Goal: Find contact information: Find contact information

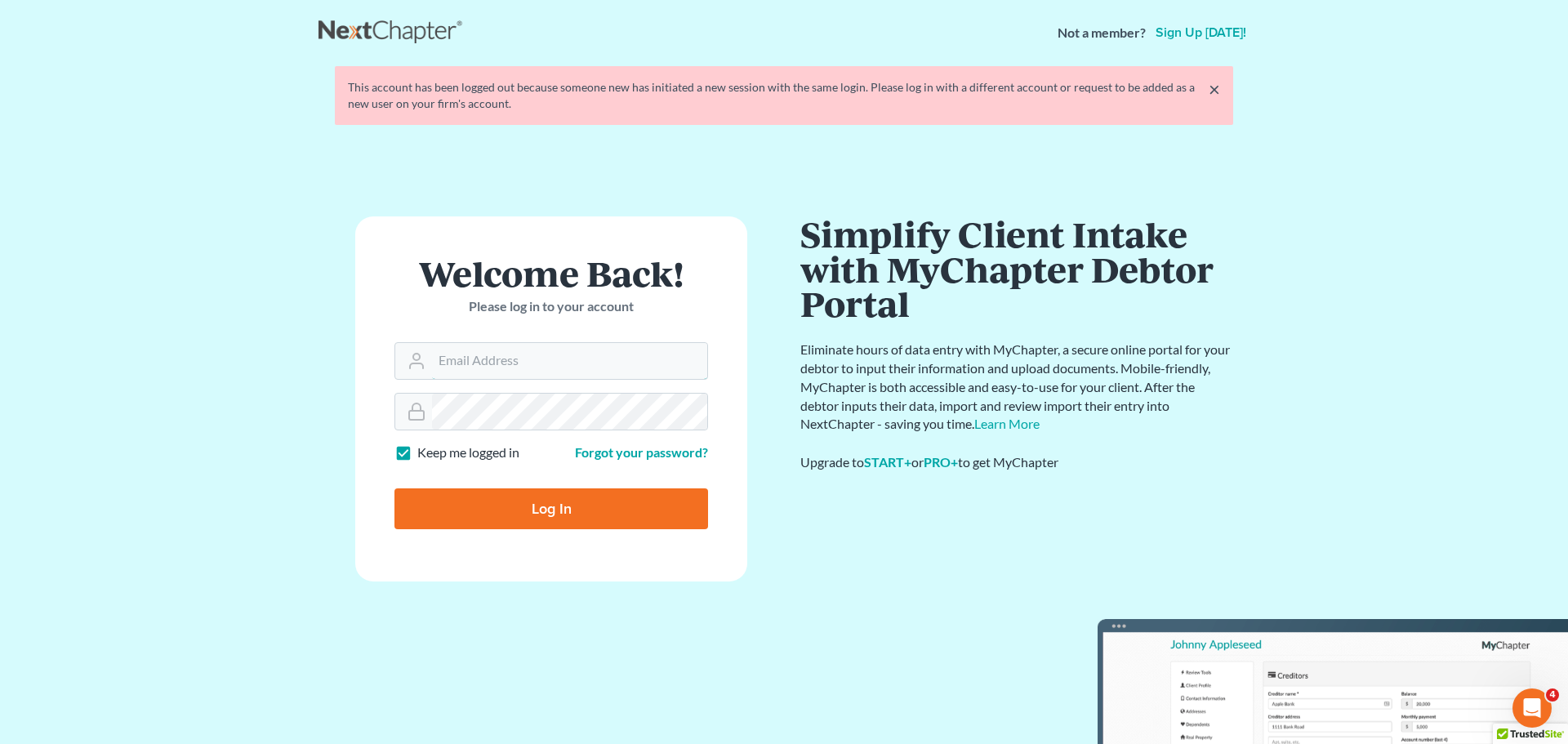
type input "[EMAIL_ADDRESS][DOMAIN_NAME]"
click at [550, 522] on input "Log In" at bounding box center [551, 509] width 313 height 41
type input "Thinking..."
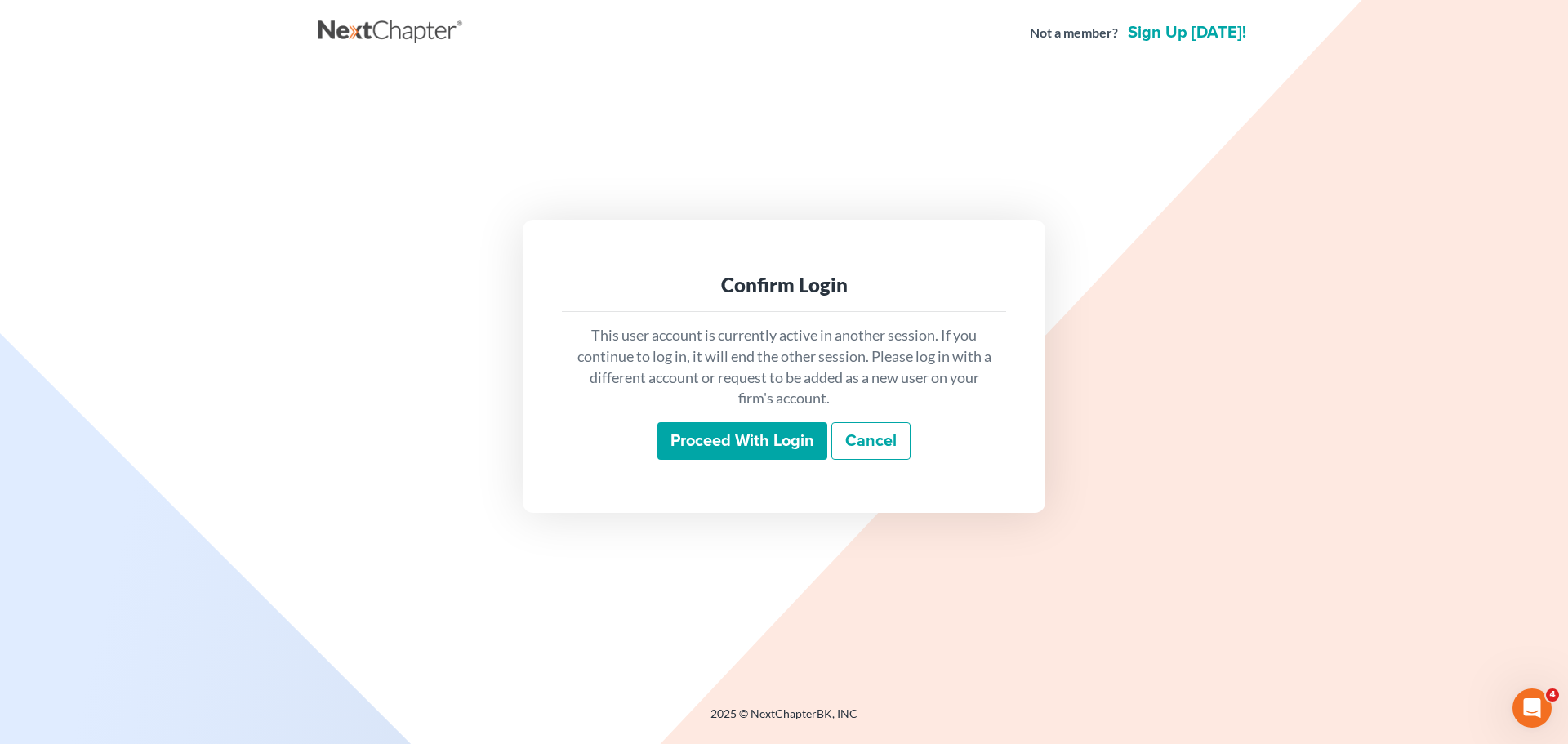
click at [767, 452] on input "Proceed with login" at bounding box center [742, 440] width 170 height 37
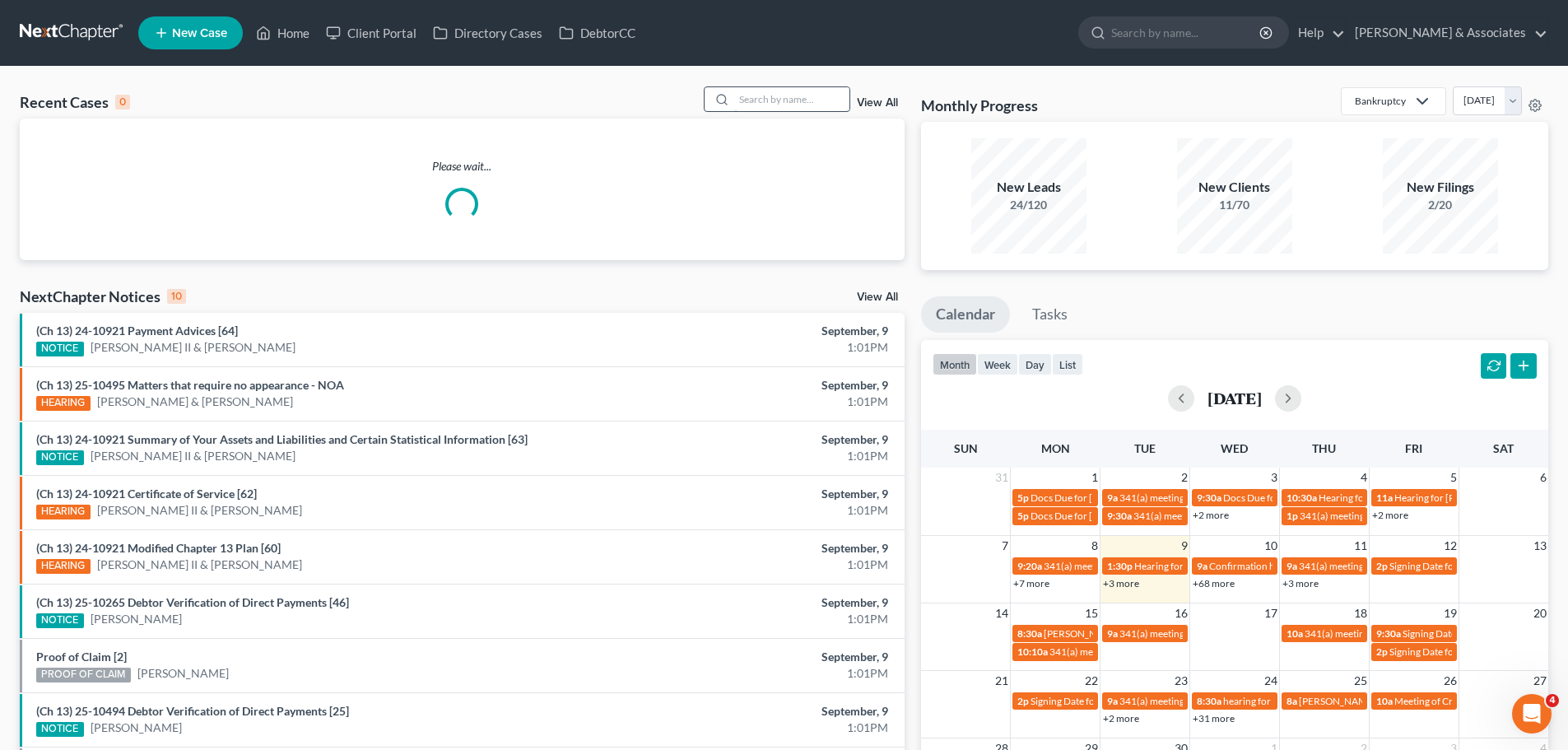
click at [809, 103] on input "search" at bounding box center [791, 99] width 115 height 24
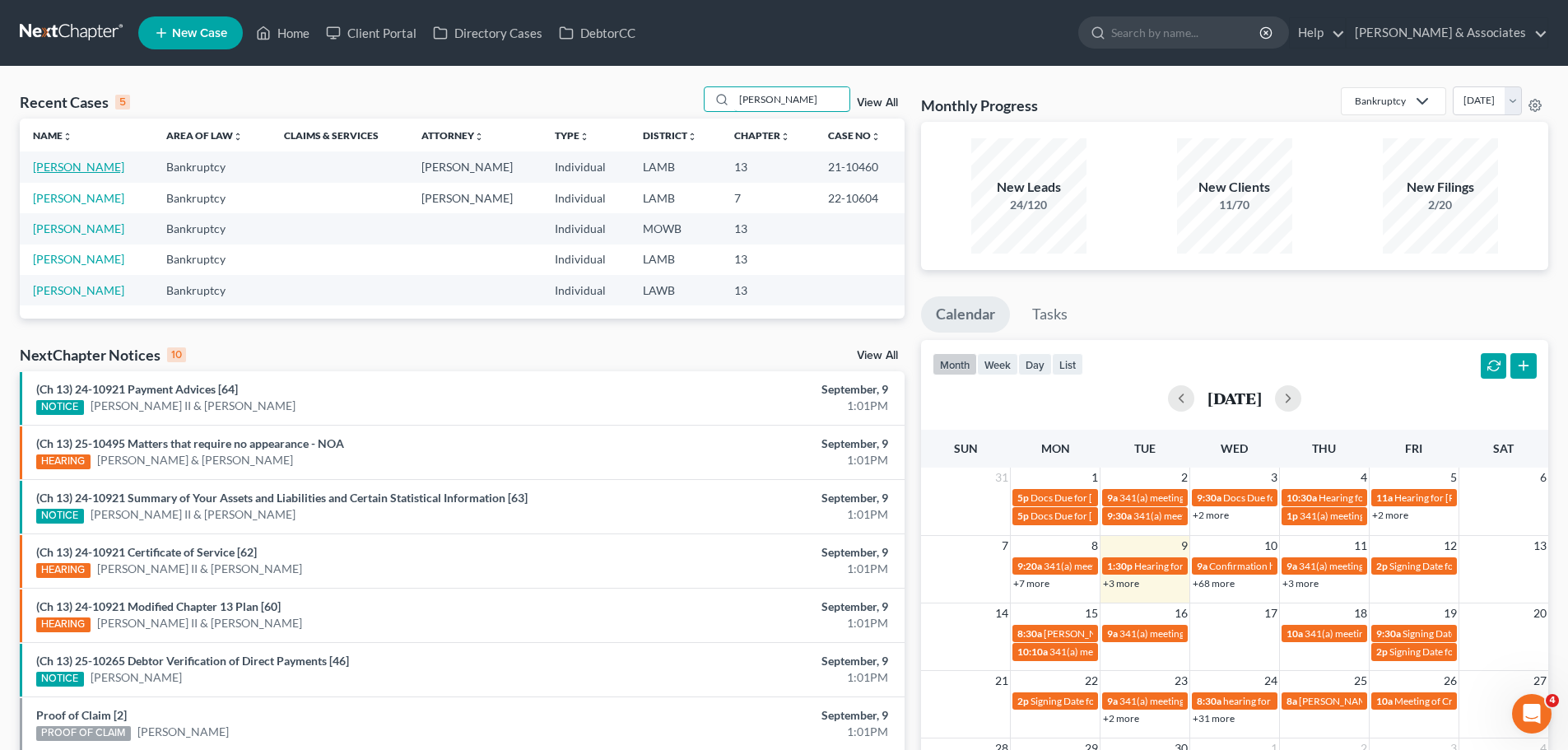
type input "[PERSON_NAME]"
click at [77, 173] on link "[PERSON_NAME]" at bounding box center [78, 166] width 92 height 14
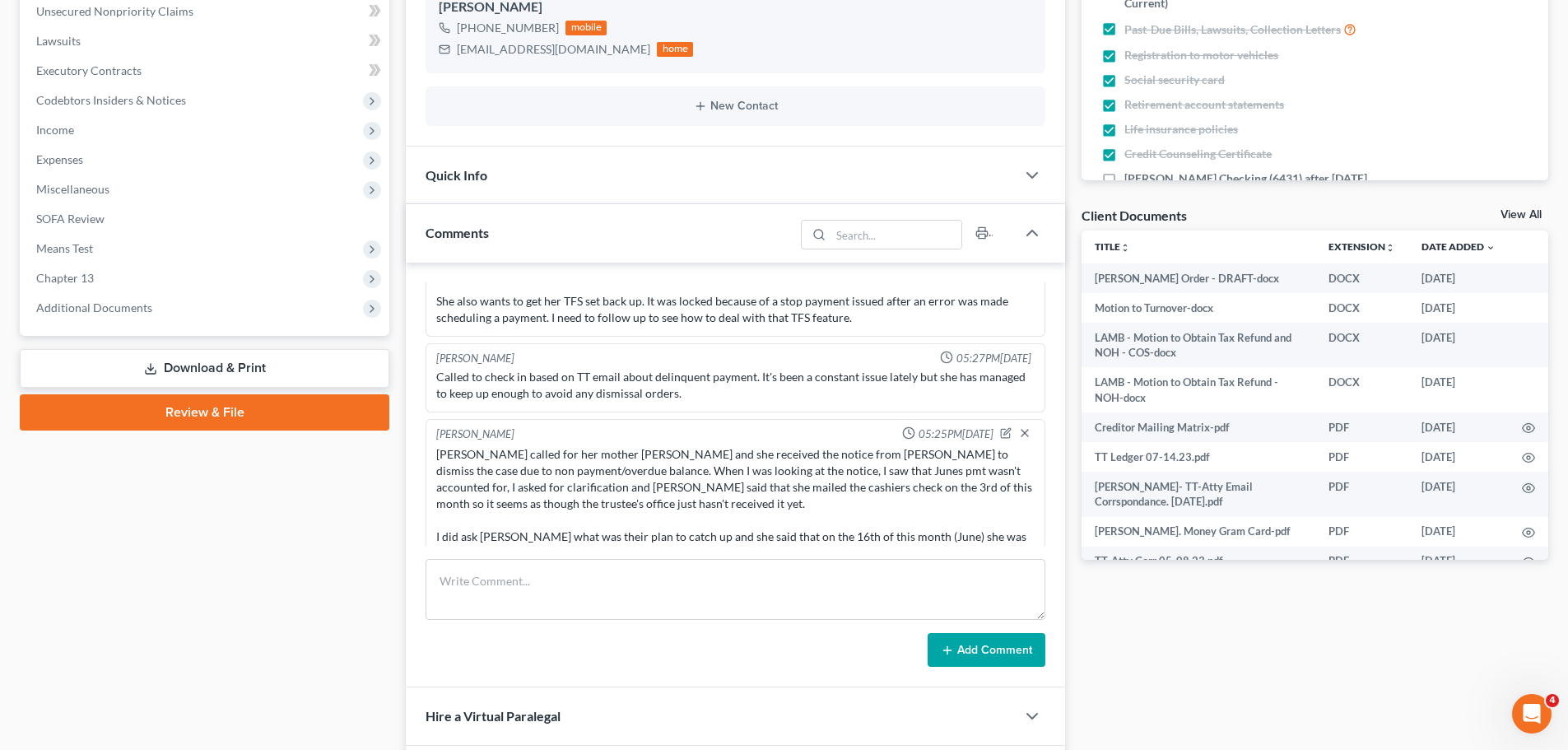
scroll to position [9062, 0]
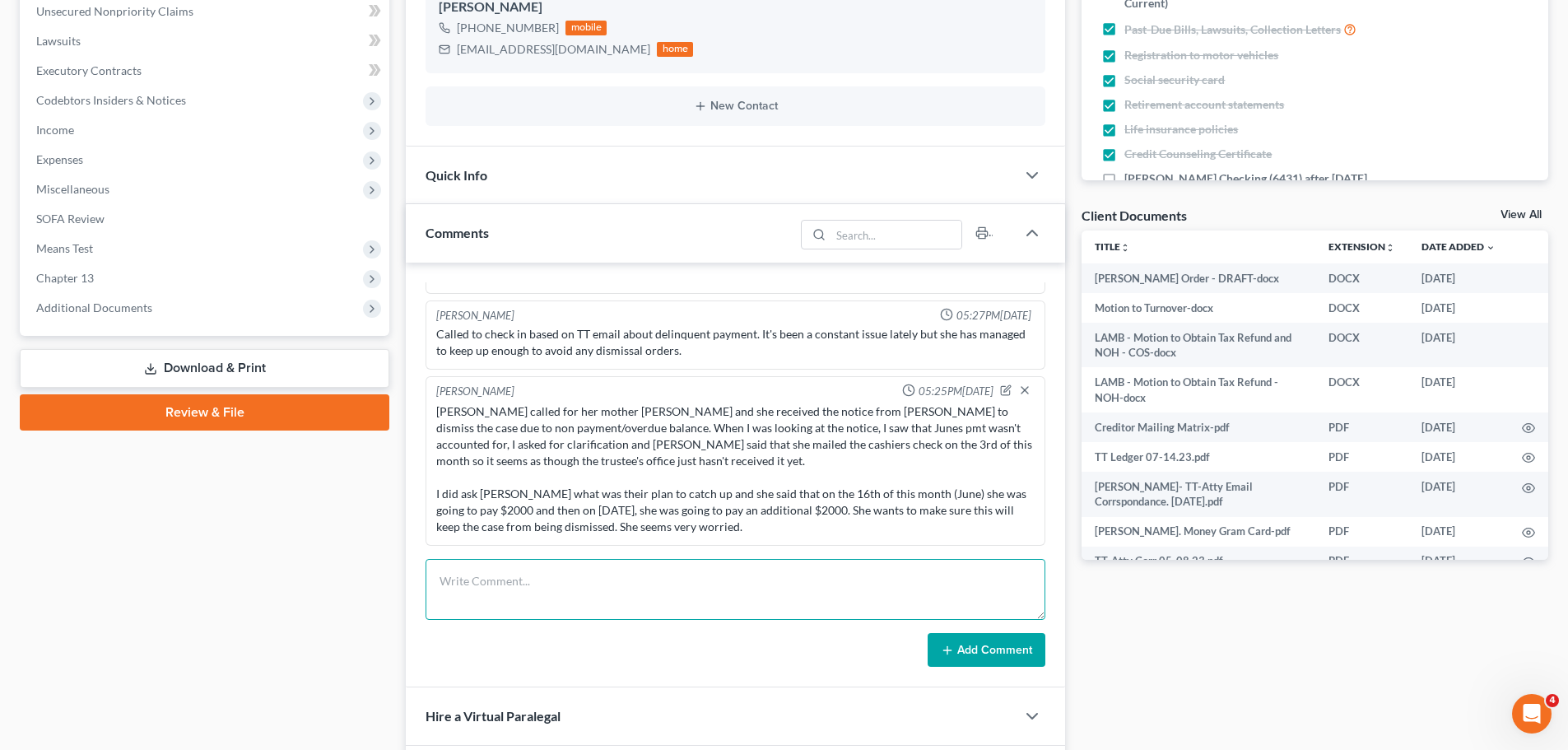
click at [566, 586] on textarea at bounding box center [735, 590] width 620 height 61
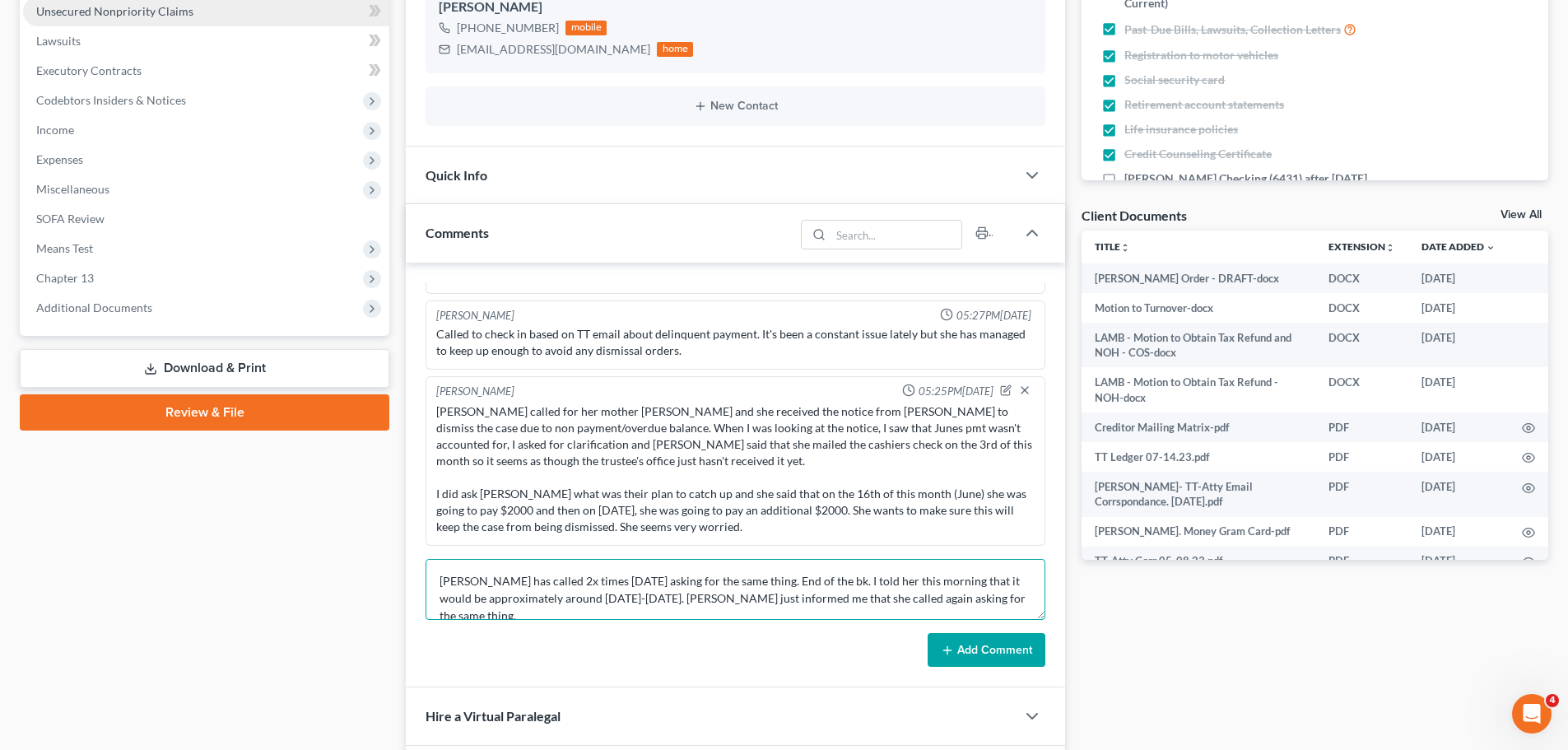
type textarea "[PERSON_NAME] has called 2x times [DATE] asking for the same thing. End of the …"
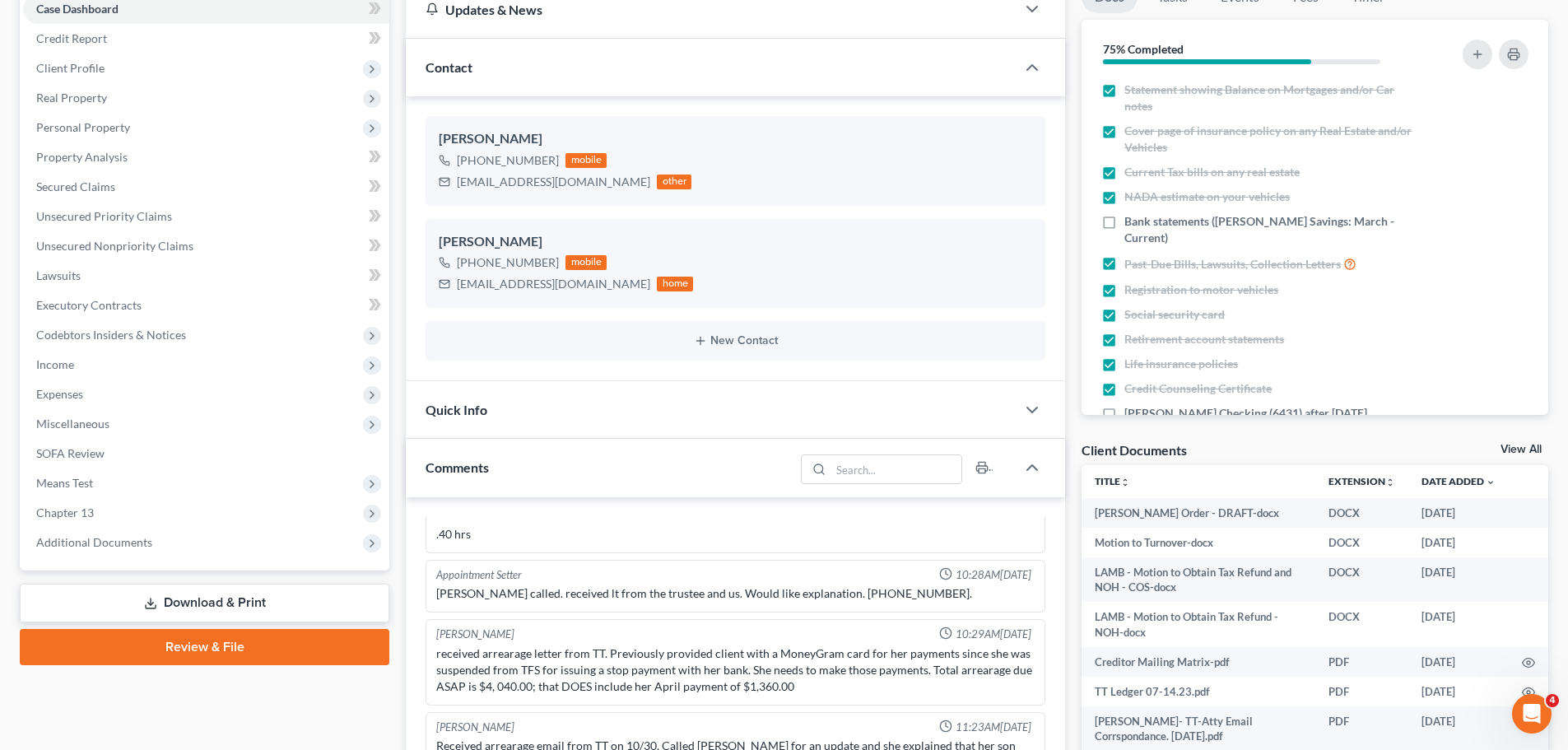
scroll to position [164, 0]
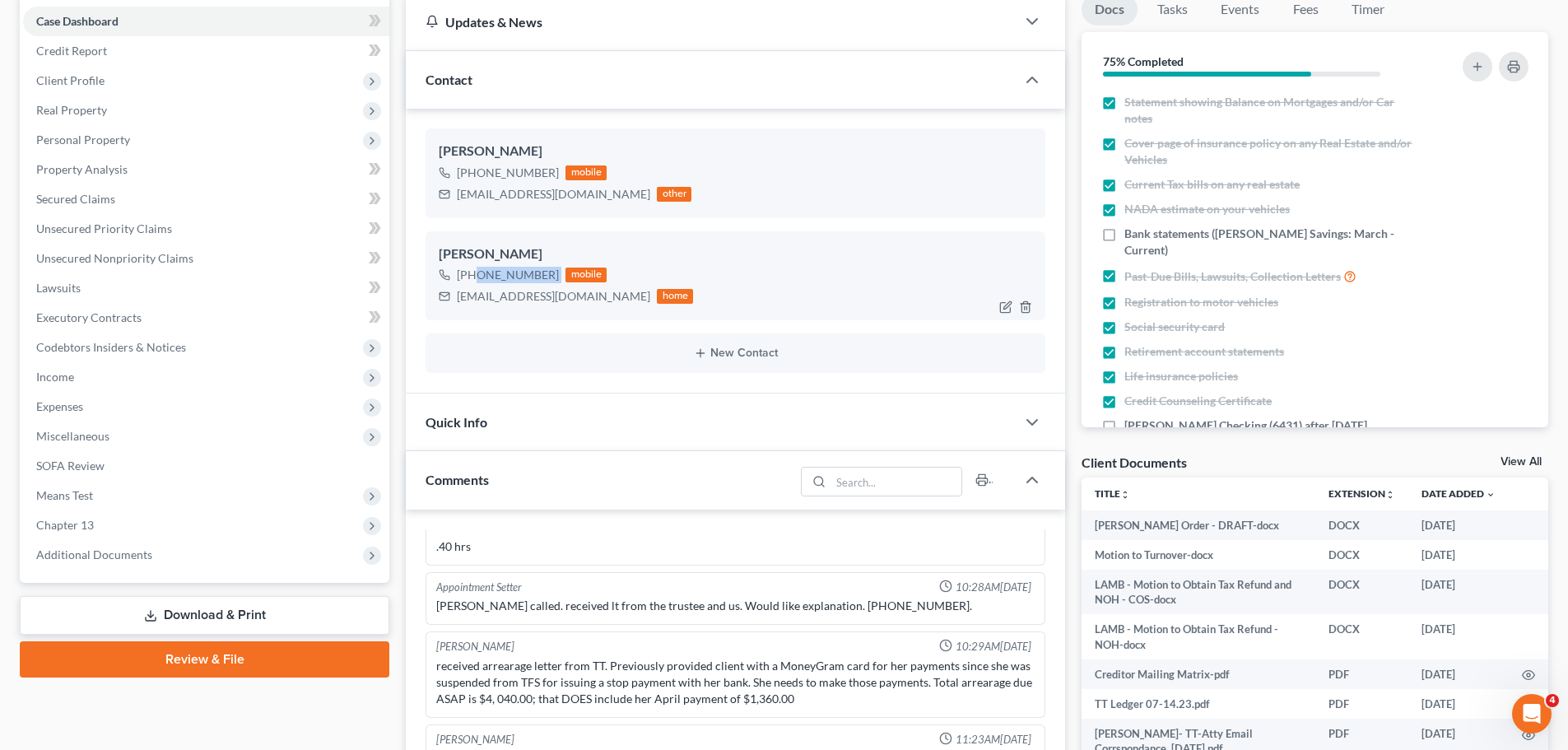
drag, startPoint x: 476, startPoint y: 277, endPoint x: 559, endPoint y: 277, distance: 83.0
click at [559, 277] on div "[PHONE_NUMBER] mobile" at bounding box center [566, 276] width 254 height 22
copy div "[PHONE_NUMBER]"
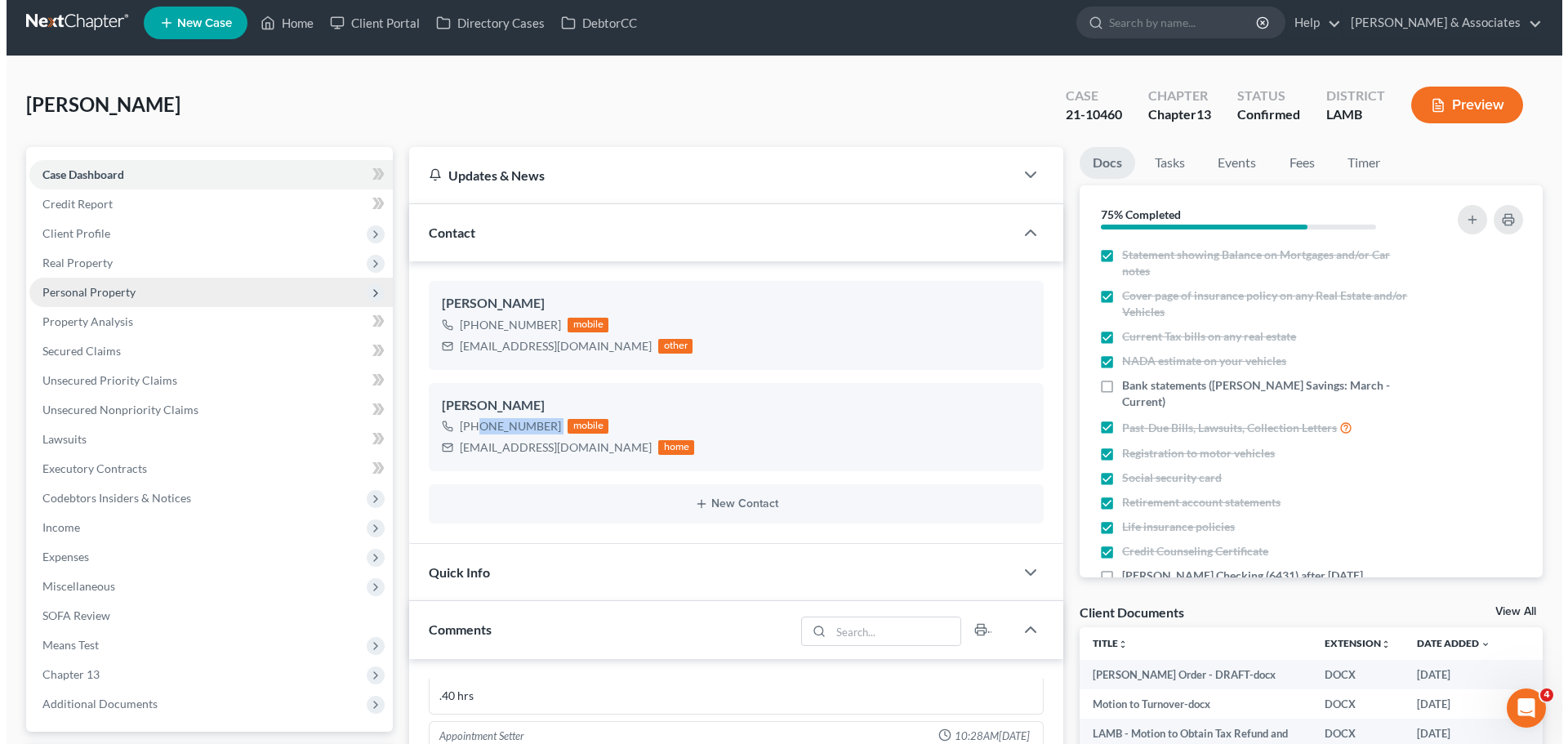
scroll to position [0, 0]
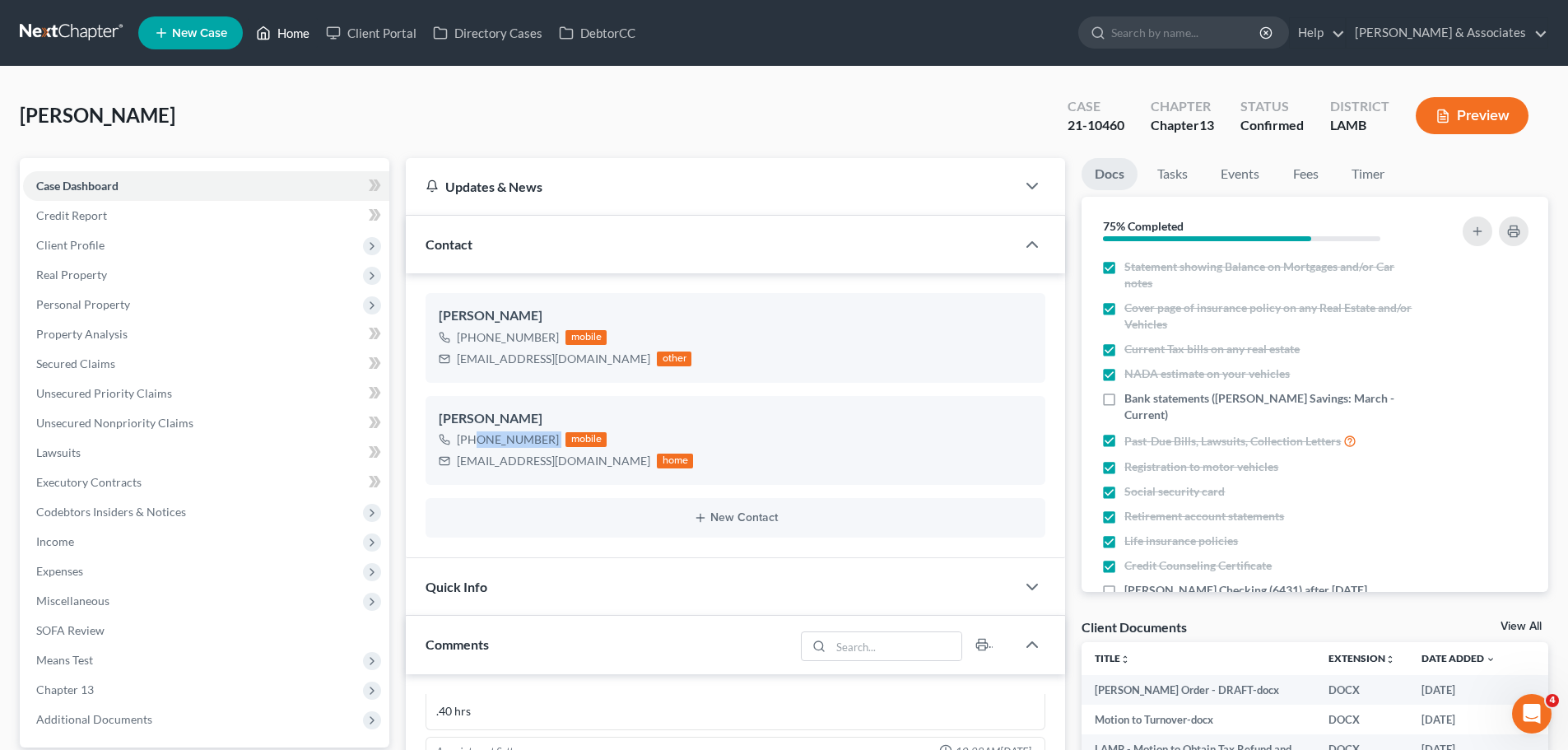
click at [280, 29] on link "Home" at bounding box center [282, 32] width 70 height 30
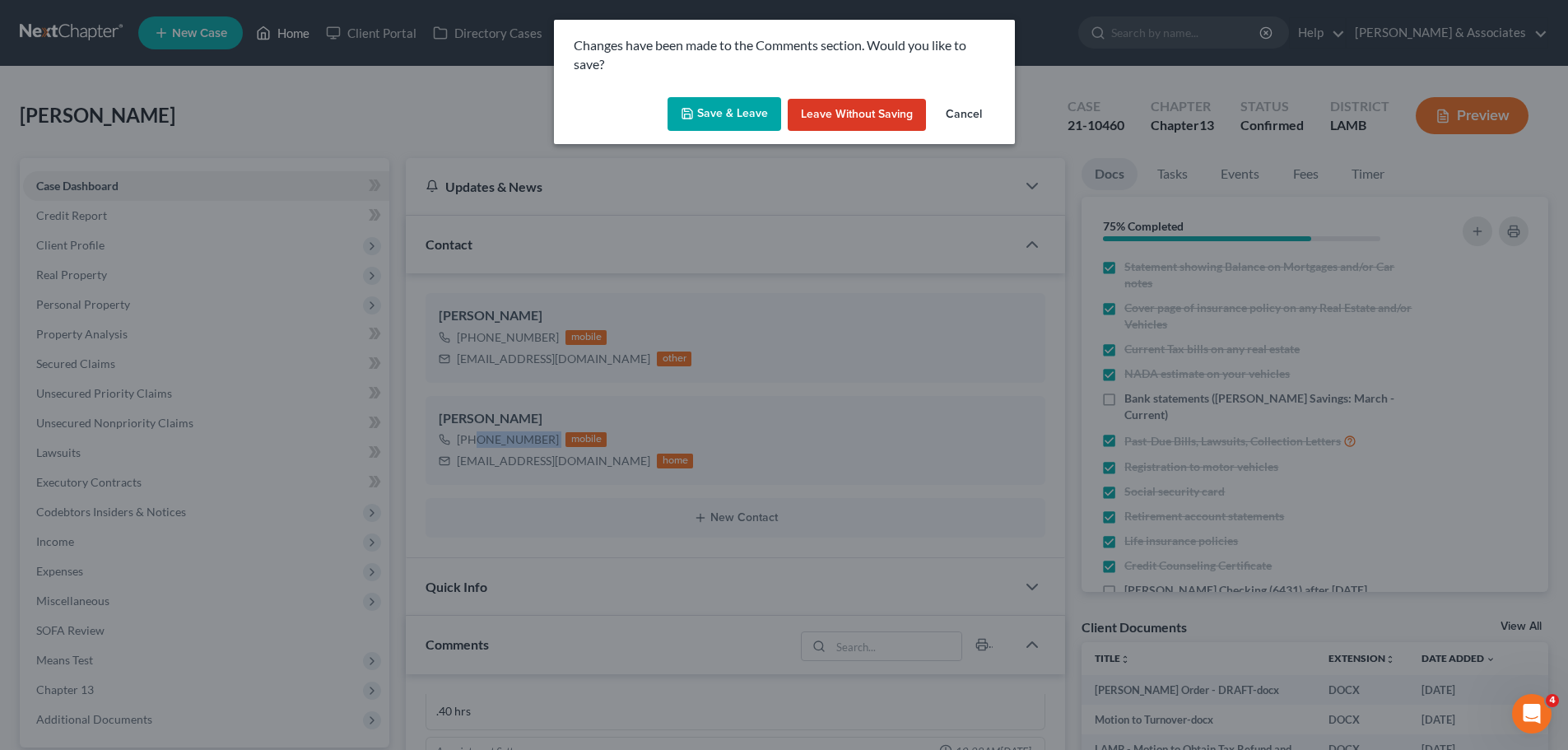
scroll to position [8634, 0]
click at [969, 120] on button "Cancel" at bounding box center [971, 114] width 63 height 32
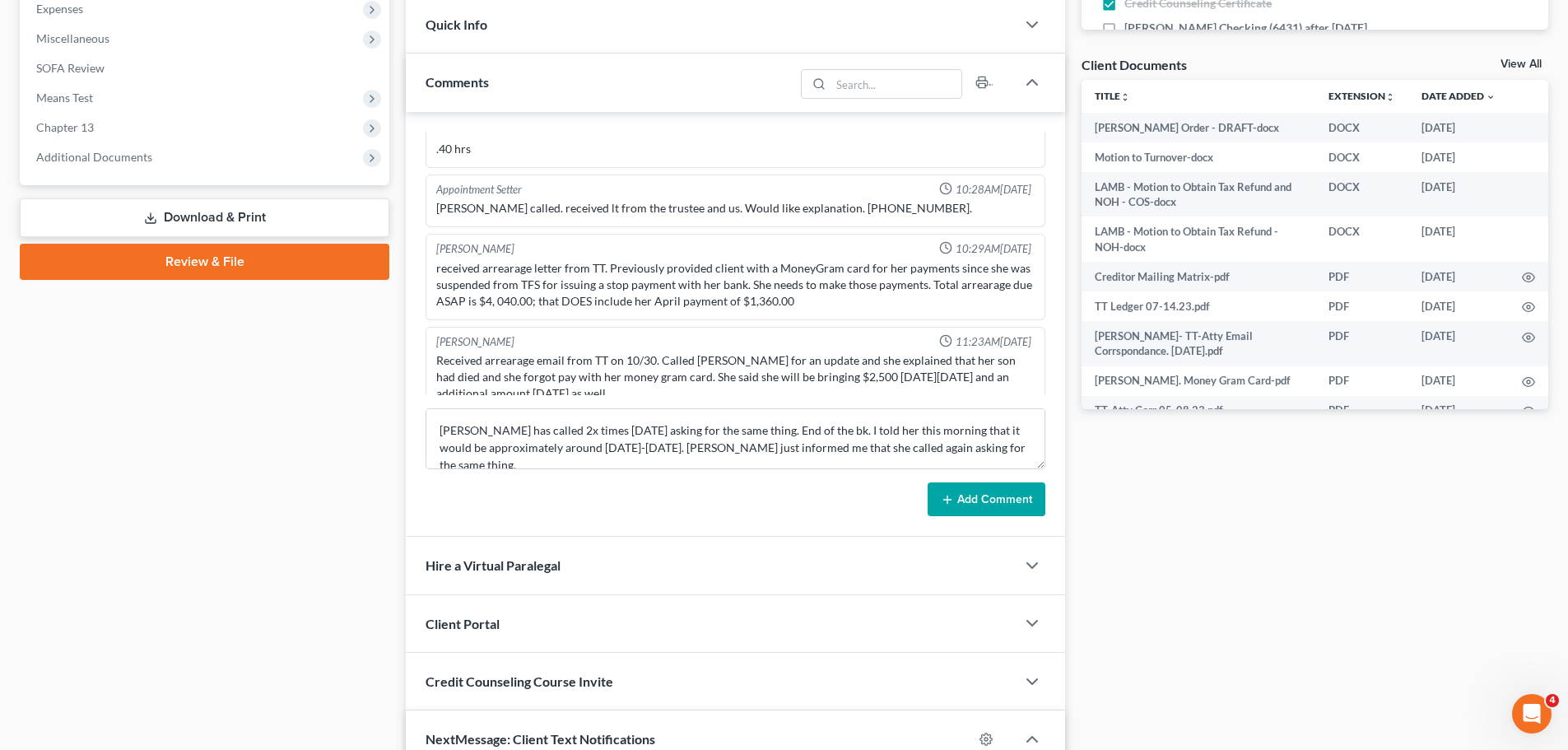
scroll to position [577, 0]
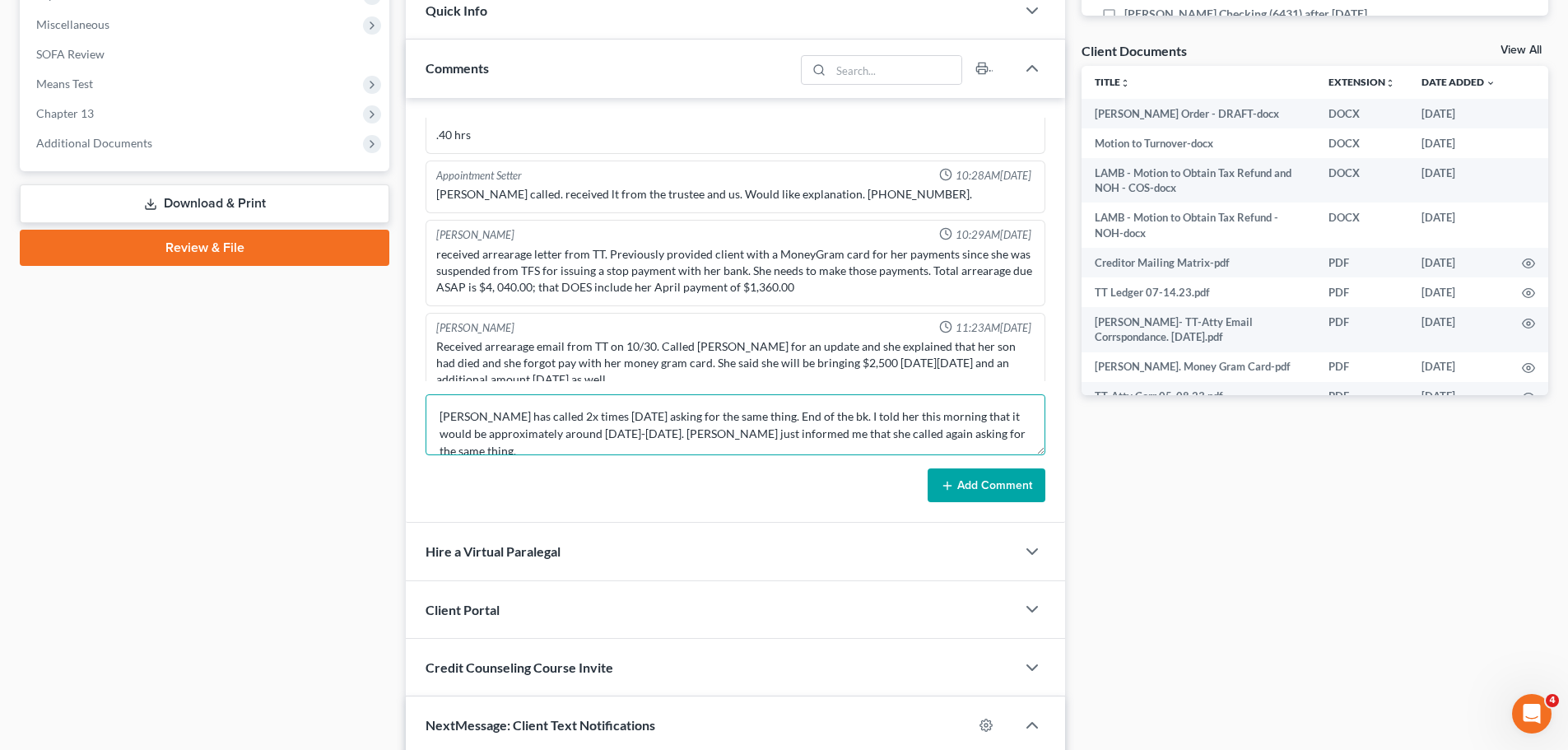
click at [994, 444] on textarea "[PERSON_NAME] has called 2x times [DATE] asking for the same thing. End of the …" at bounding box center [735, 425] width 620 height 61
click at [985, 488] on button "Add Comment" at bounding box center [987, 485] width 118 height 34
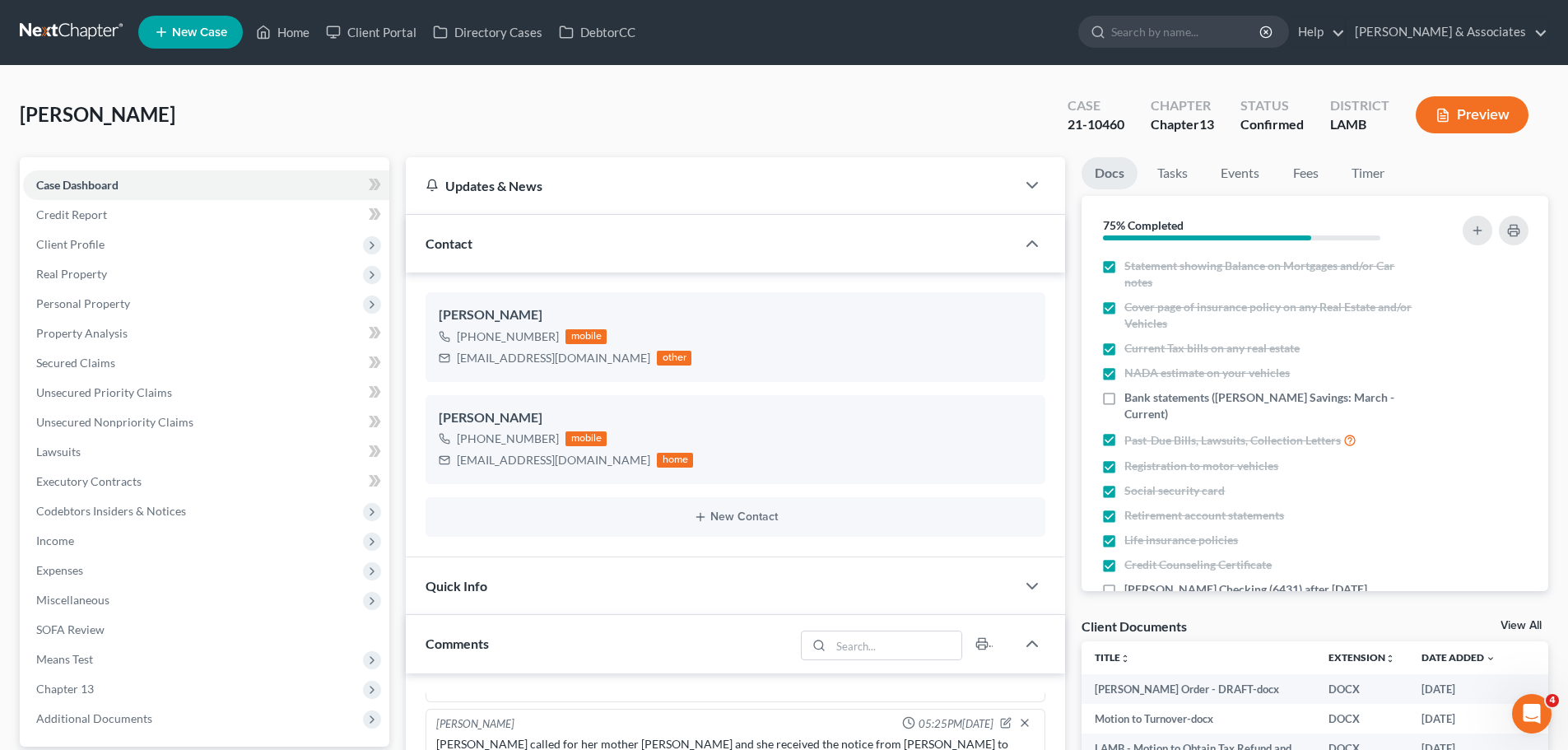
scroll to position [0, 0]
click at [288, 19] on link "Home" at bounding box center [282, 32] width 70 height 30
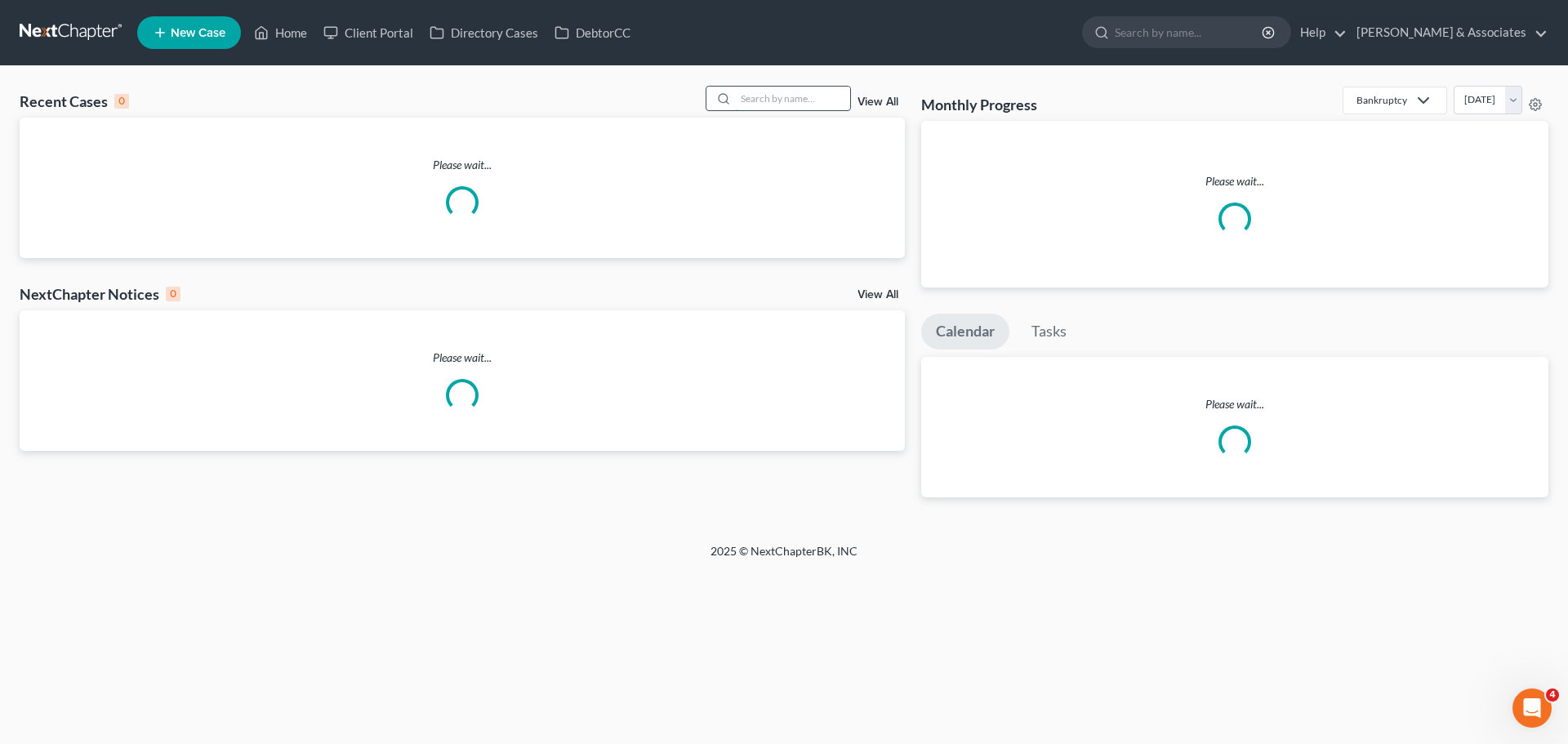
click at [803, 101] on input "search" at bounding box center [793, 99] width 114 height 23
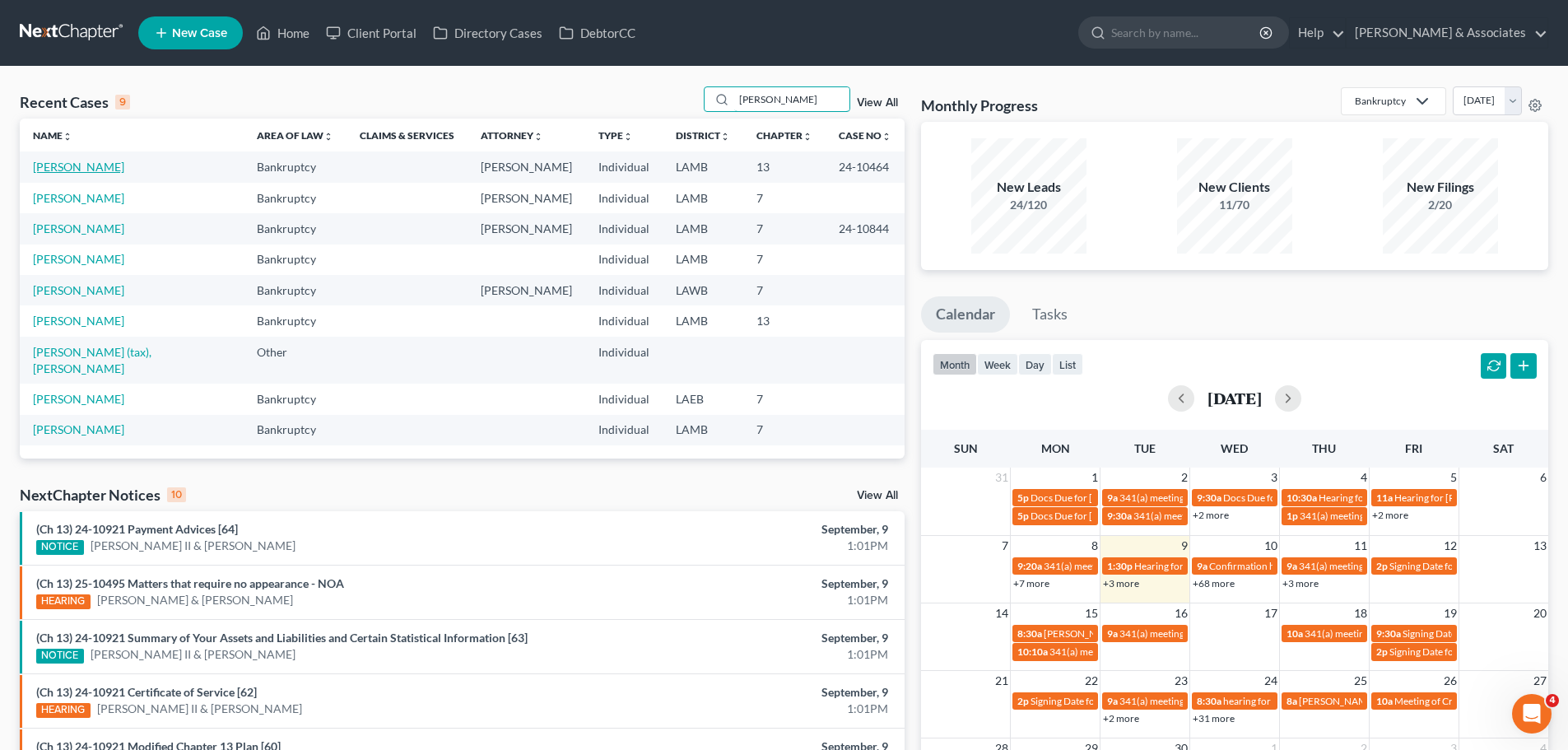
type input "[PERSON_NAME]"
click at [90, 166] on link "[PERSON_NAME]" at bounding box center [78, 166] width 92 height 14
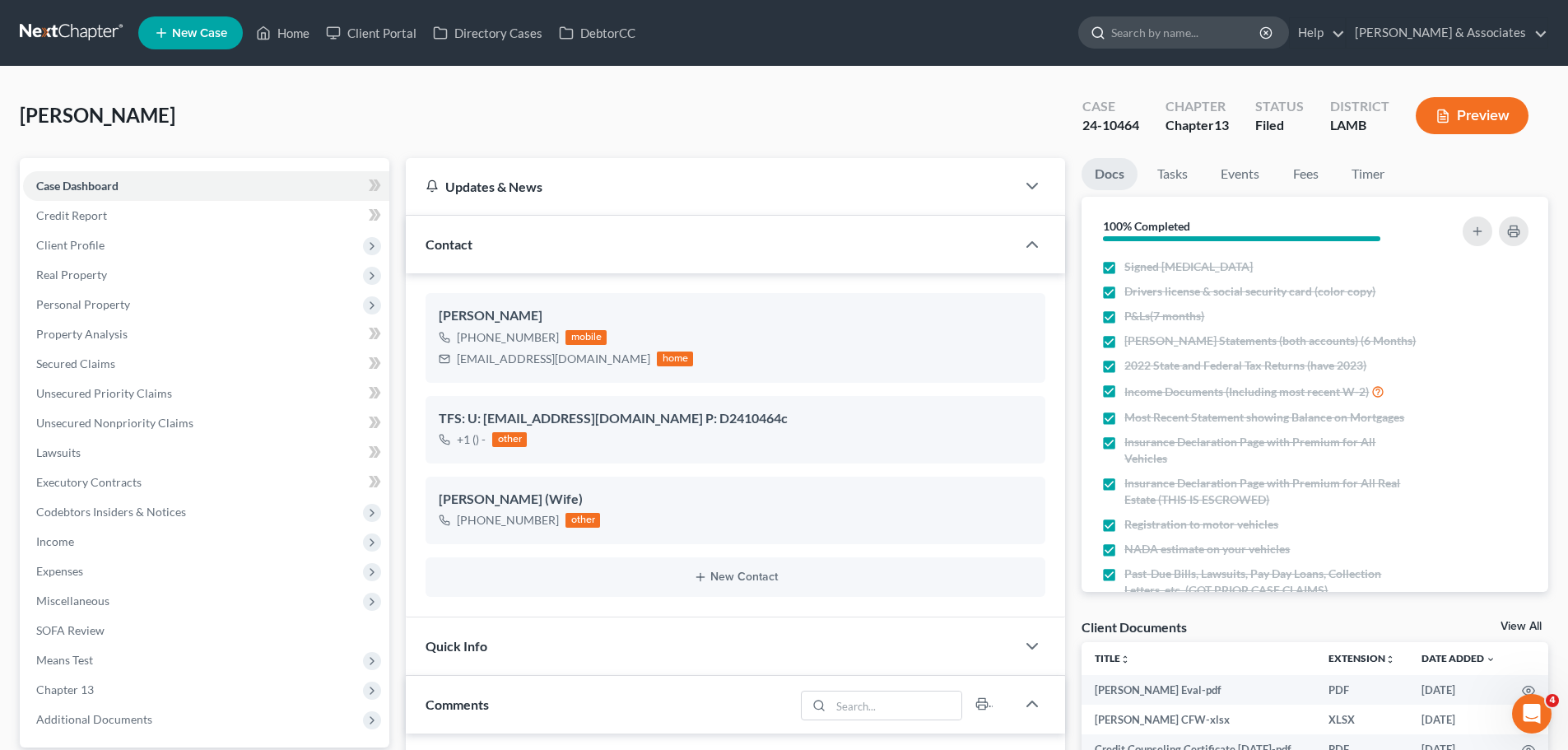
click at [1230, 28] on input "search" at bounding box center [1186, 32] width 151 height 31
click at [284, 31] on link "Home" at bounding box center [282, 32] width 70 height 30
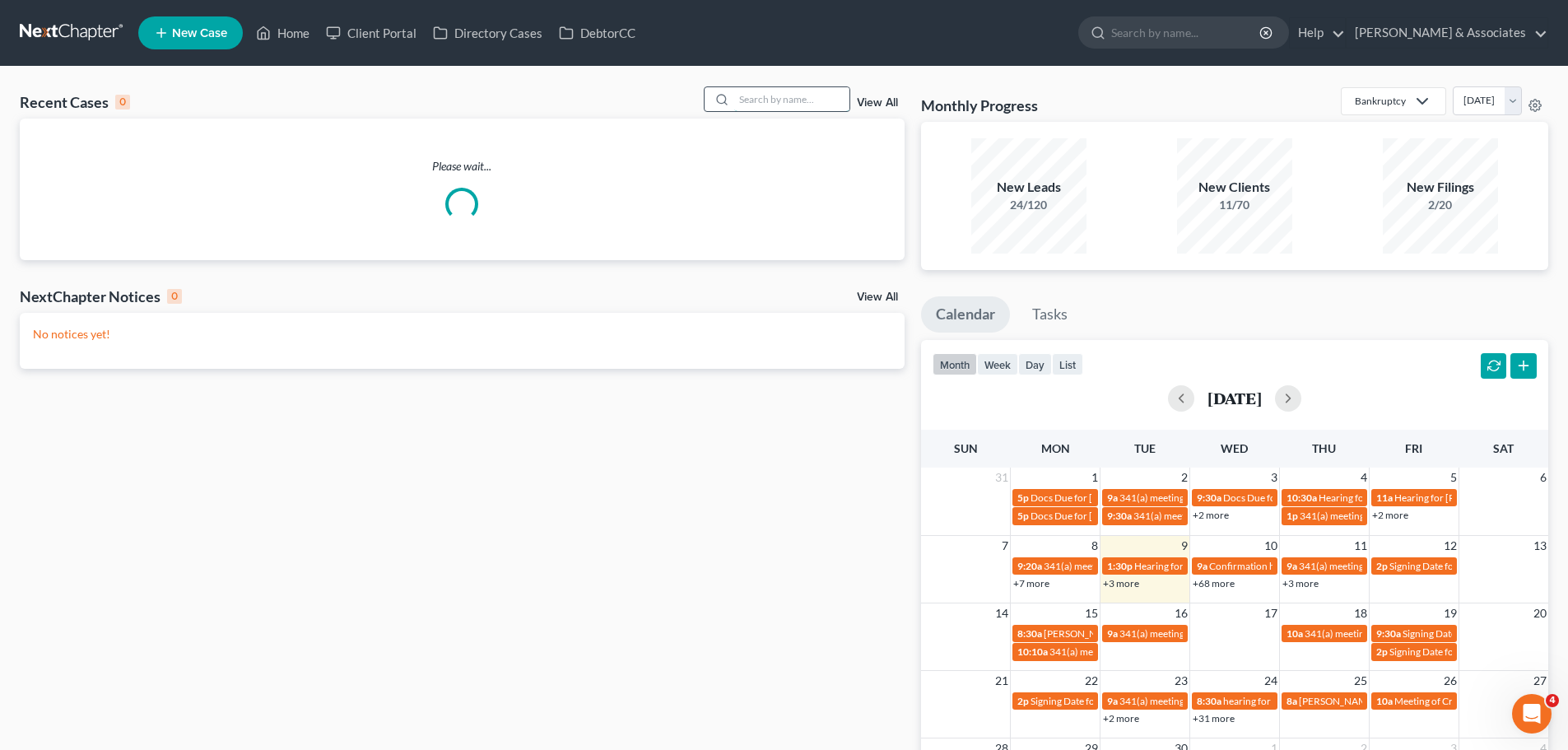
click at [793, 99] on input "search" at bounding box center [791, 99] width 115 height 24
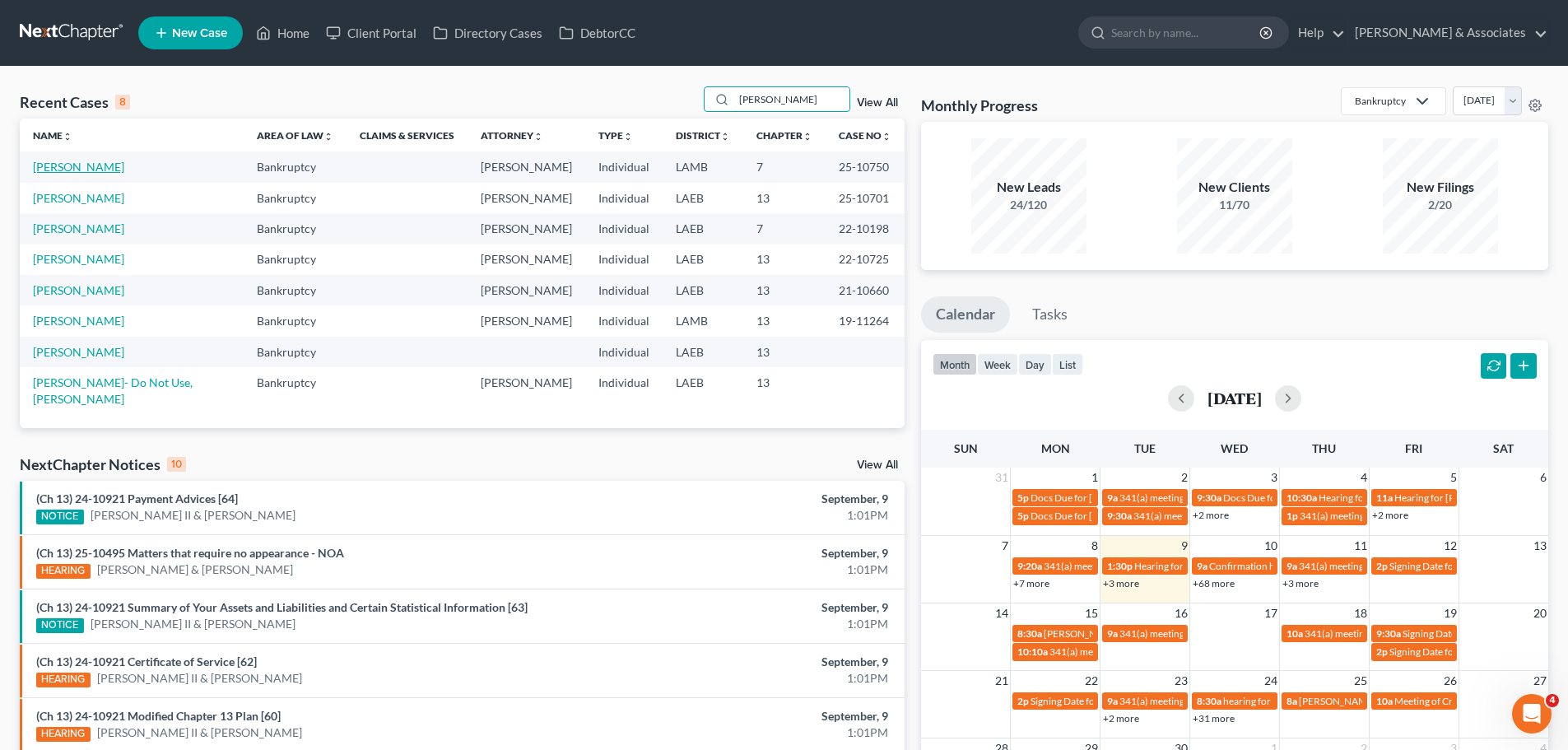
type input "[PERSON_NAME]"
click at [66, 170] on link "[PERSON_NAME]" at bounding box center [78, 166] width 92 height 14
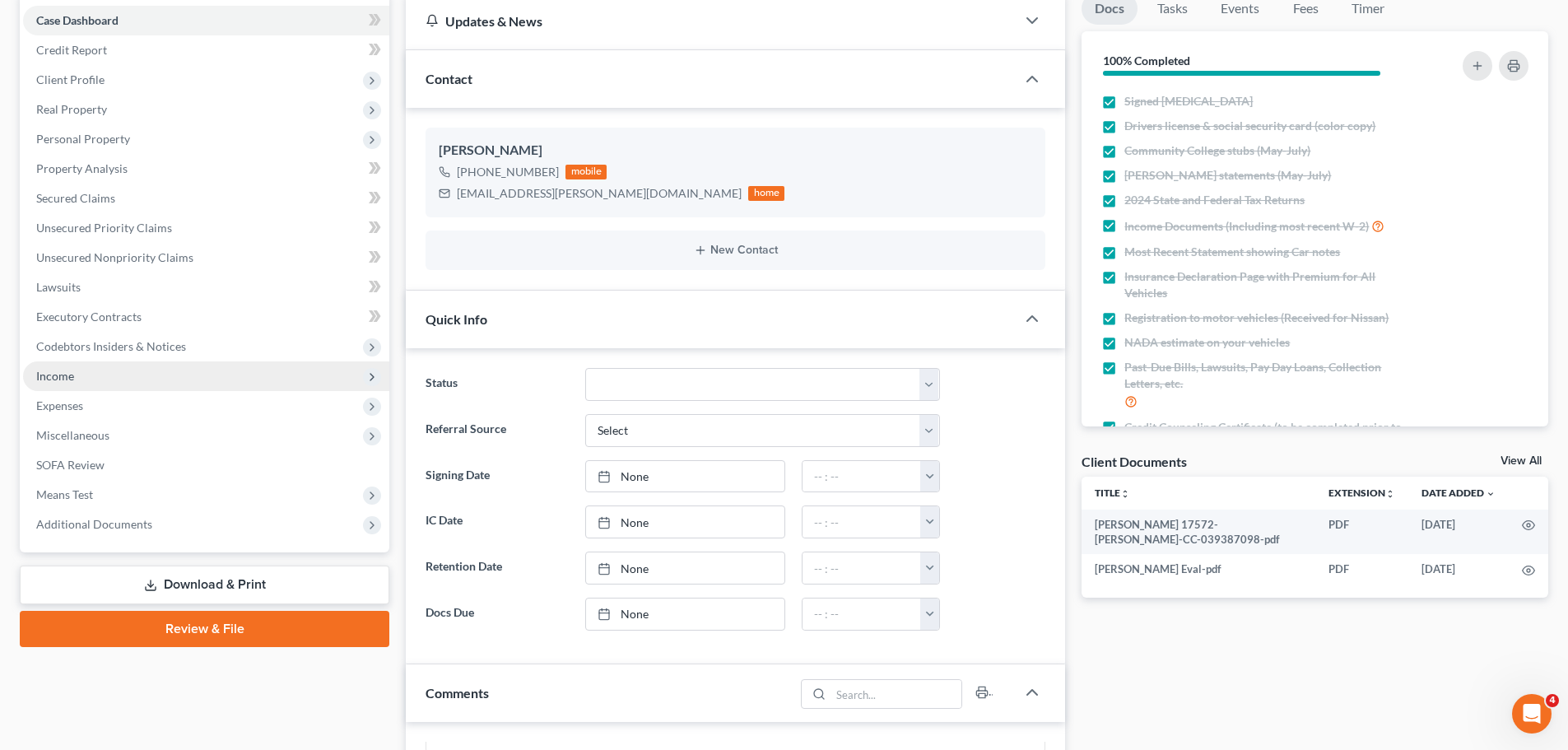
scroll to position [164, 0]
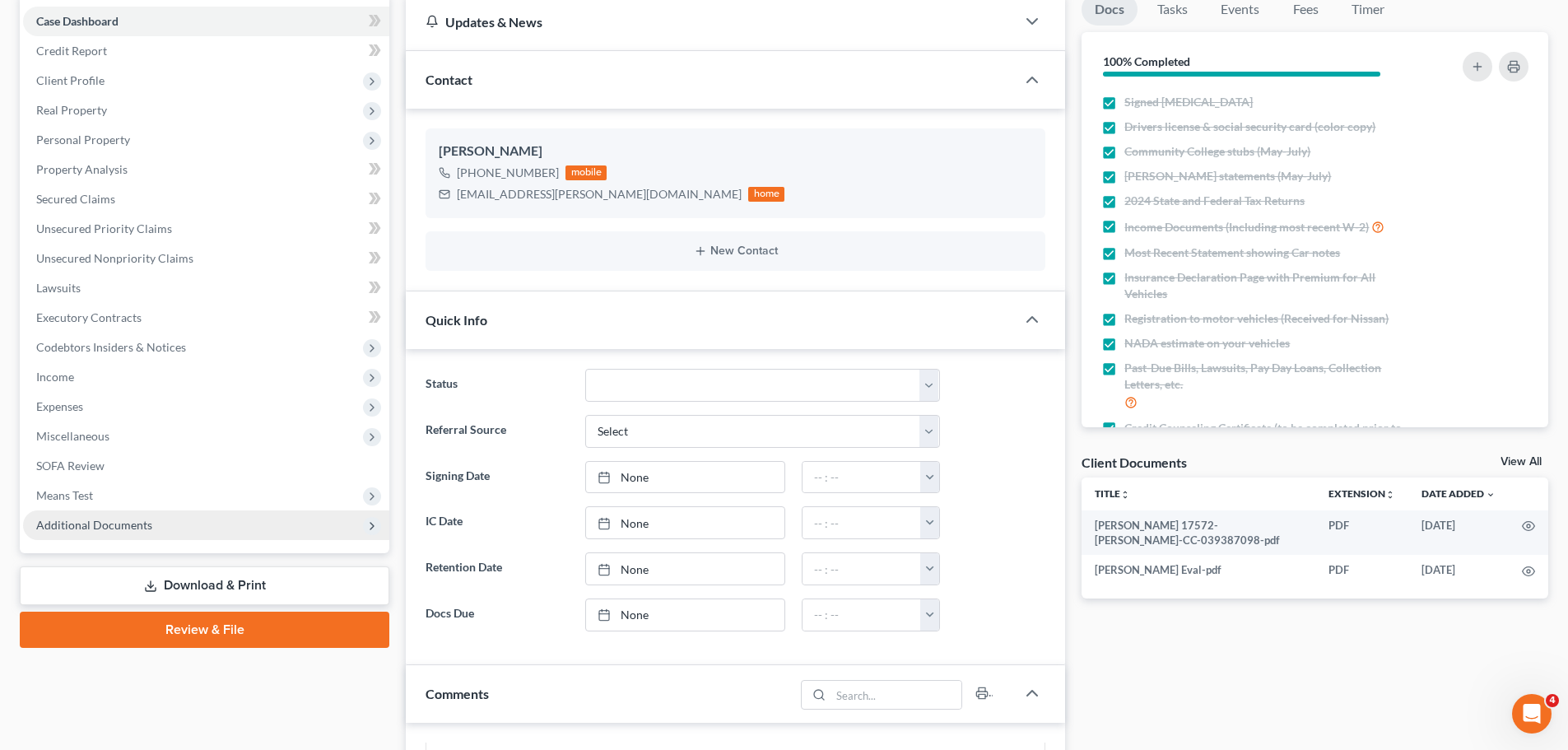
click at [168, 535] on span "Additional Documents" at bounding box center [206, 526] width 366 height 30
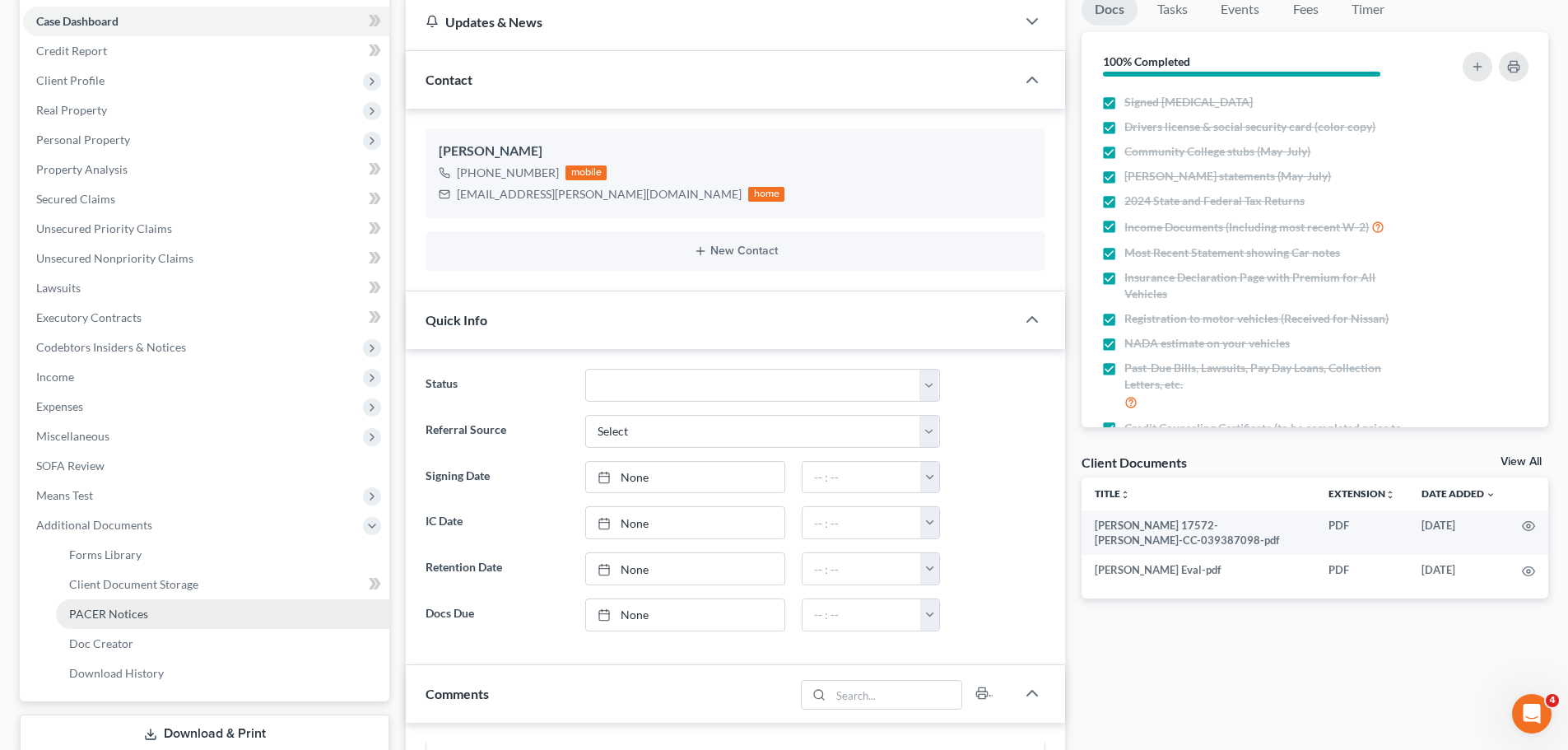
click at [182, 609] on link "PACER Notices" at bounding box center [222, 614] width 334 height 30
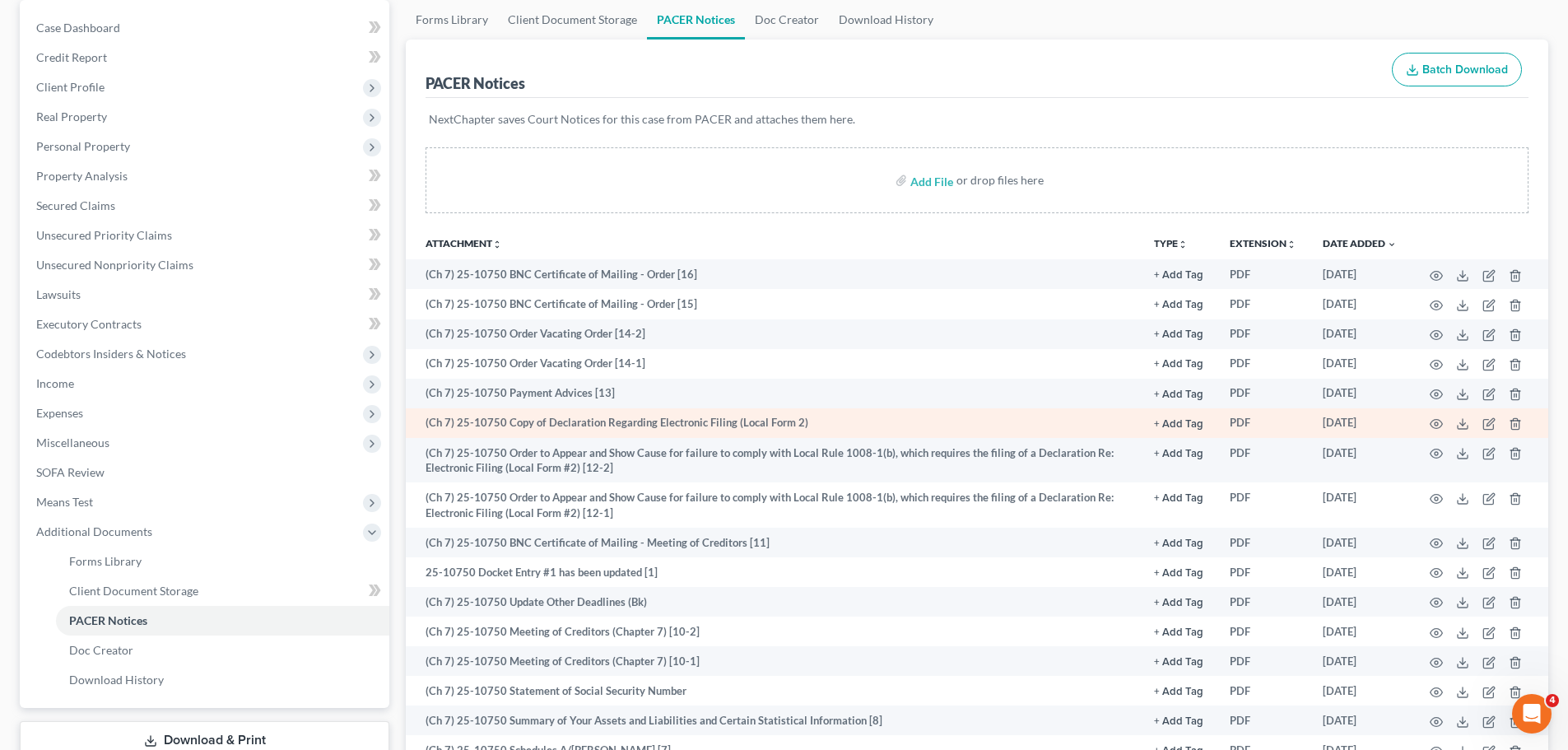
scroll to position [164, 0]
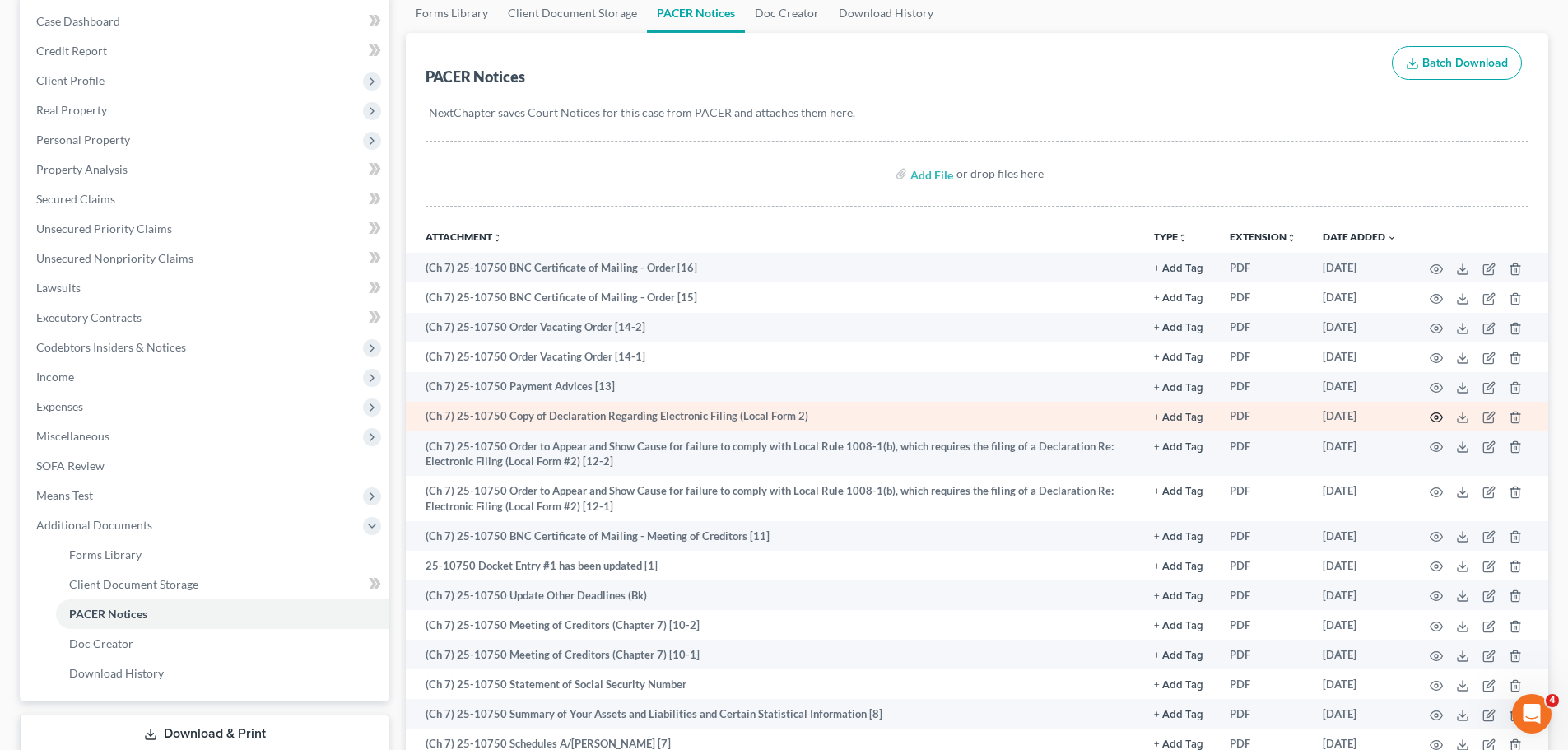
click at [1439, 421] on icon "button" at bounding box center [1437, 417] width 13 height 9
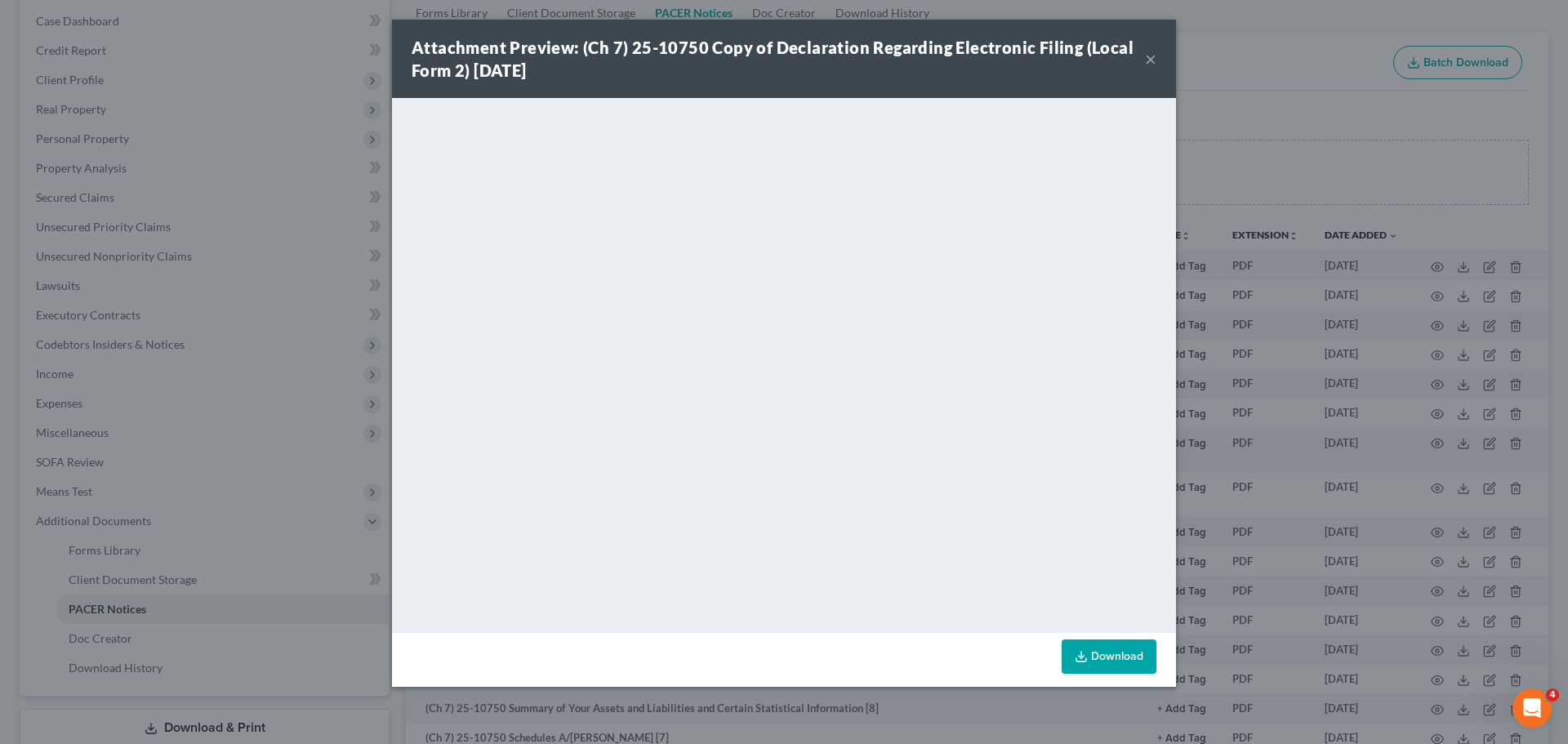
click at [1153, 58] on button "×" at bounding box center [1151, 59] width 12 height 20
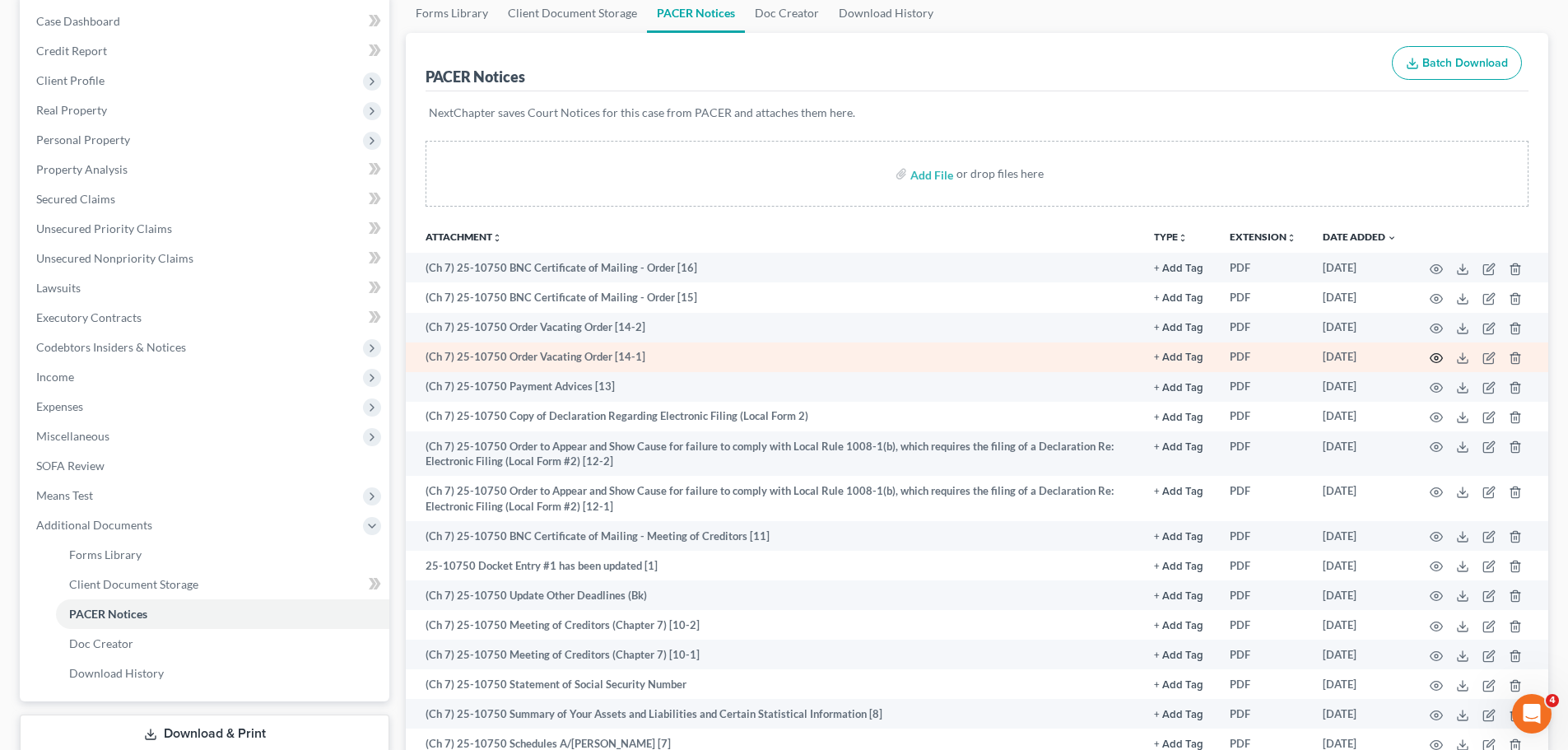
click at [1432, 360] on icon "button" at bounding box center [1437, 358] width 13 height 9
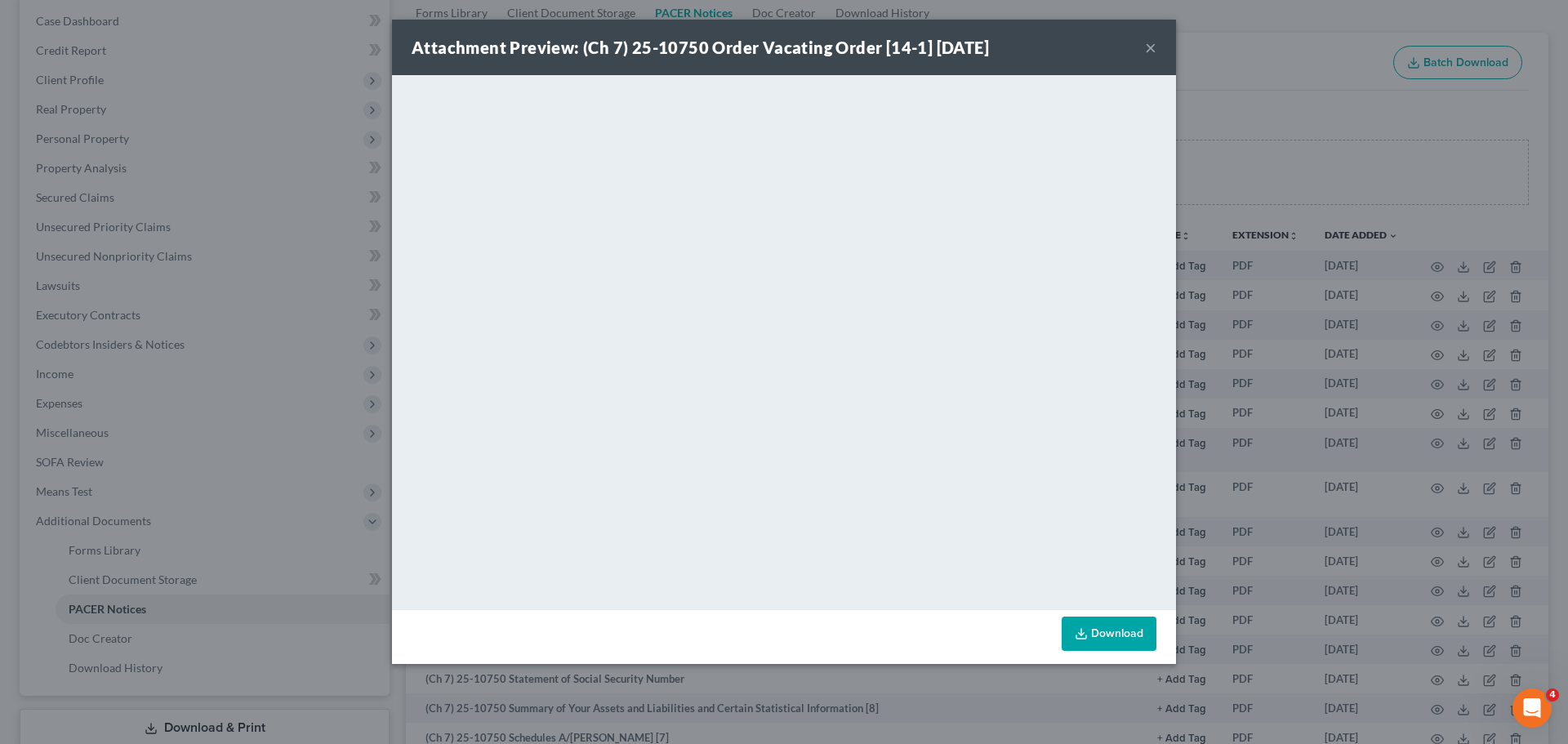
click at [1152, 49] on button "×" at bounding box center [1151, 47] width 12 height 20
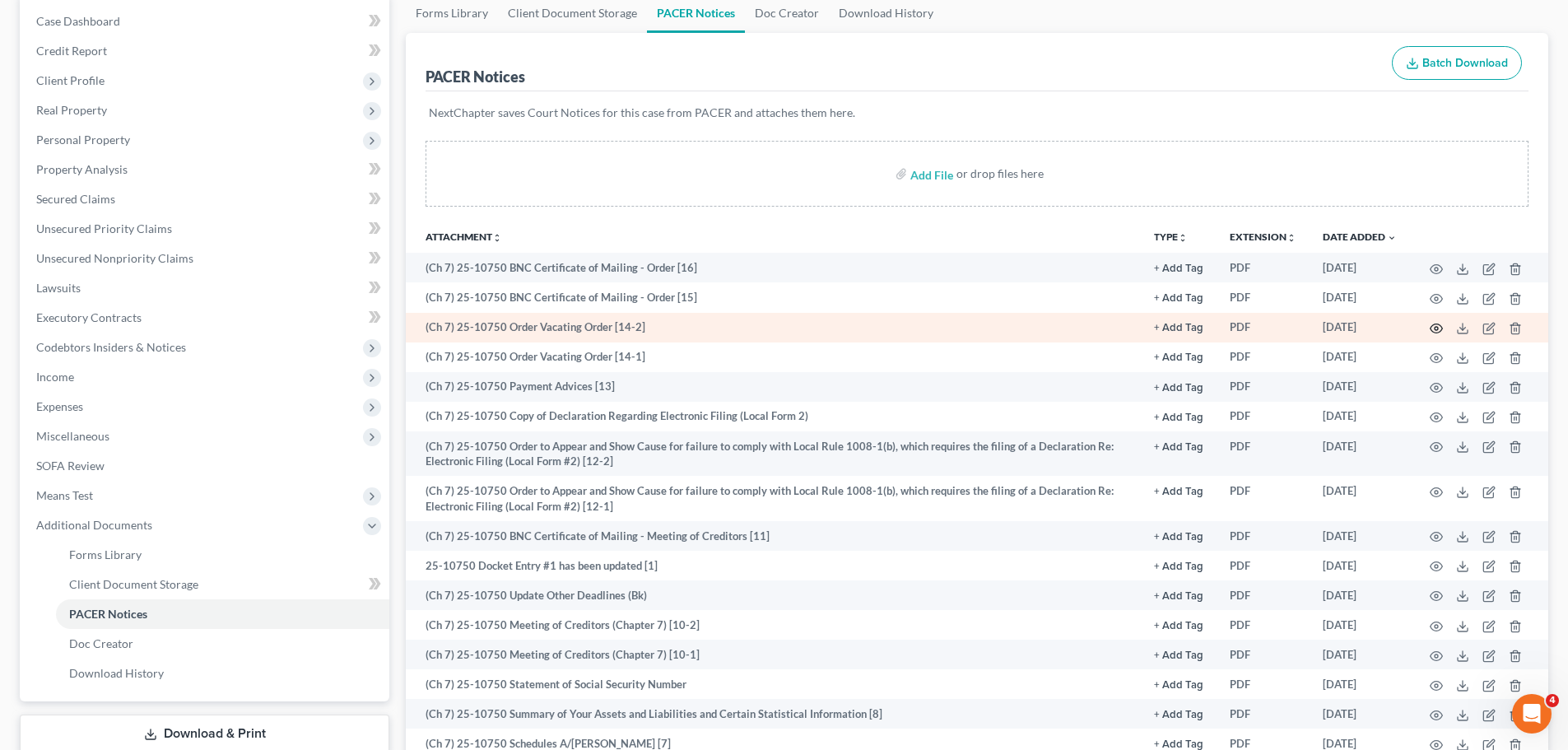
click at [1432, 330] on icon "button" at bounding box center [1437, 329] width 13 height 9
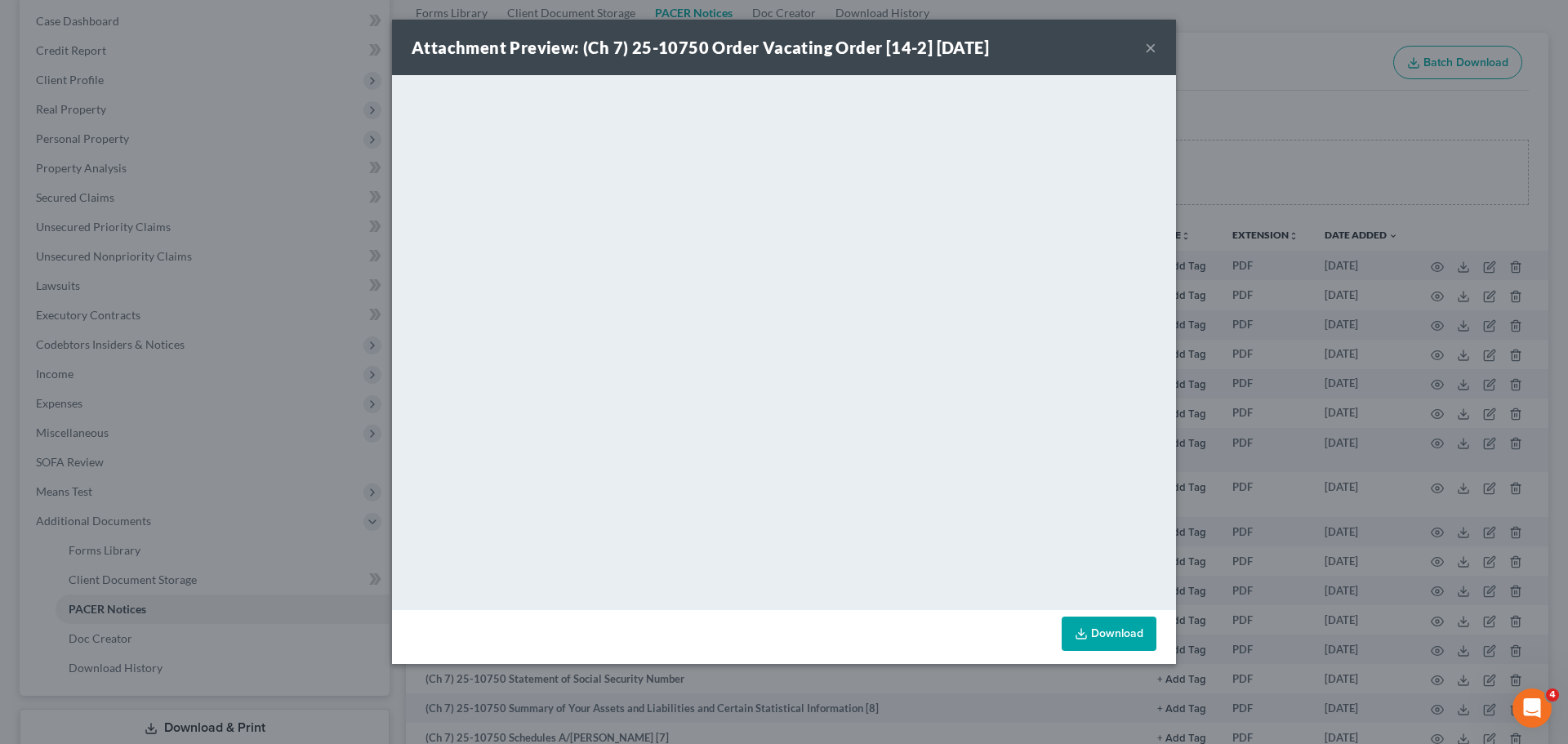
click at [1152, 45] on button "×" at bounding box center [1151, 47] width 12 height 20
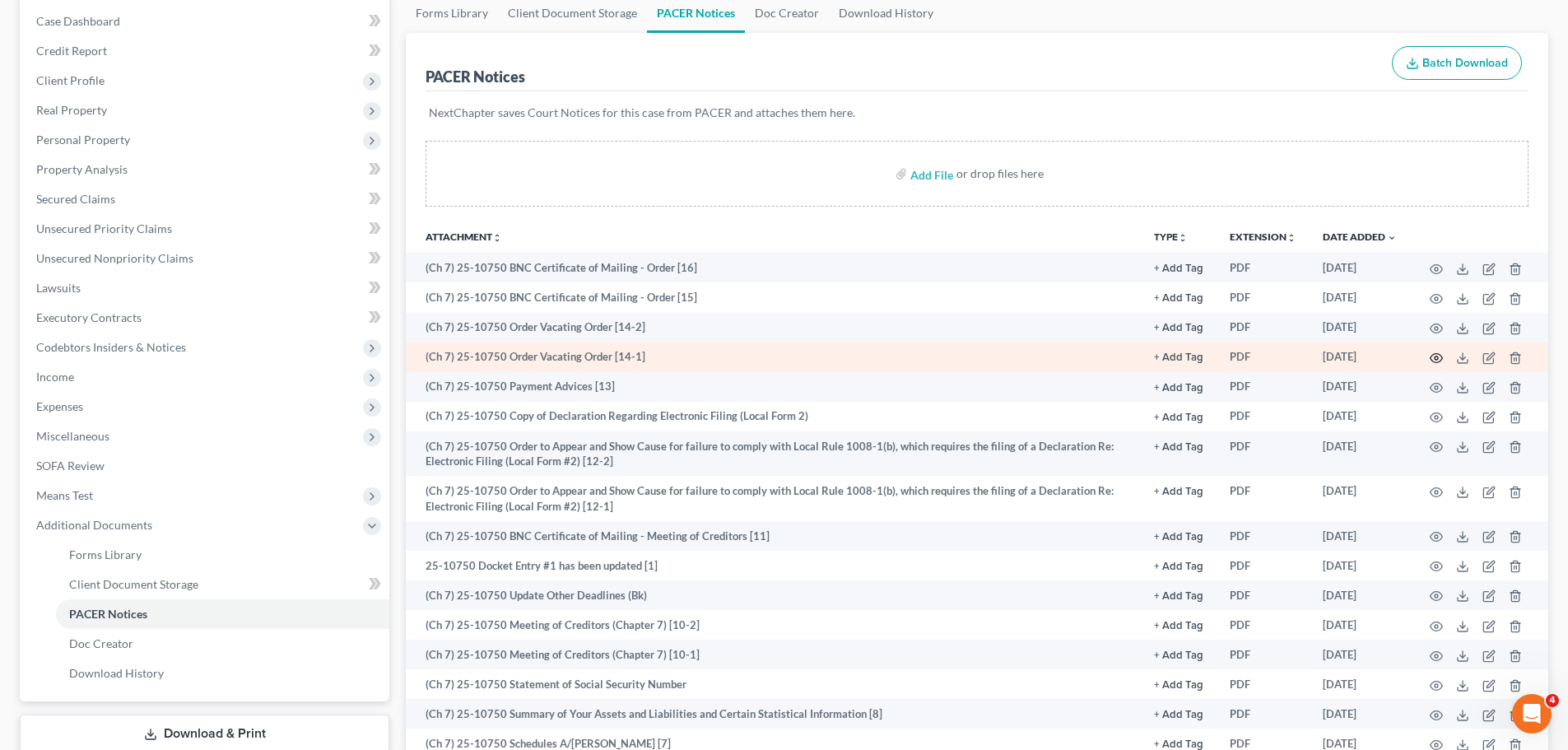
click at [1437, 361] on icon "button" at bounding box center [1436, 357] width 13 height 13
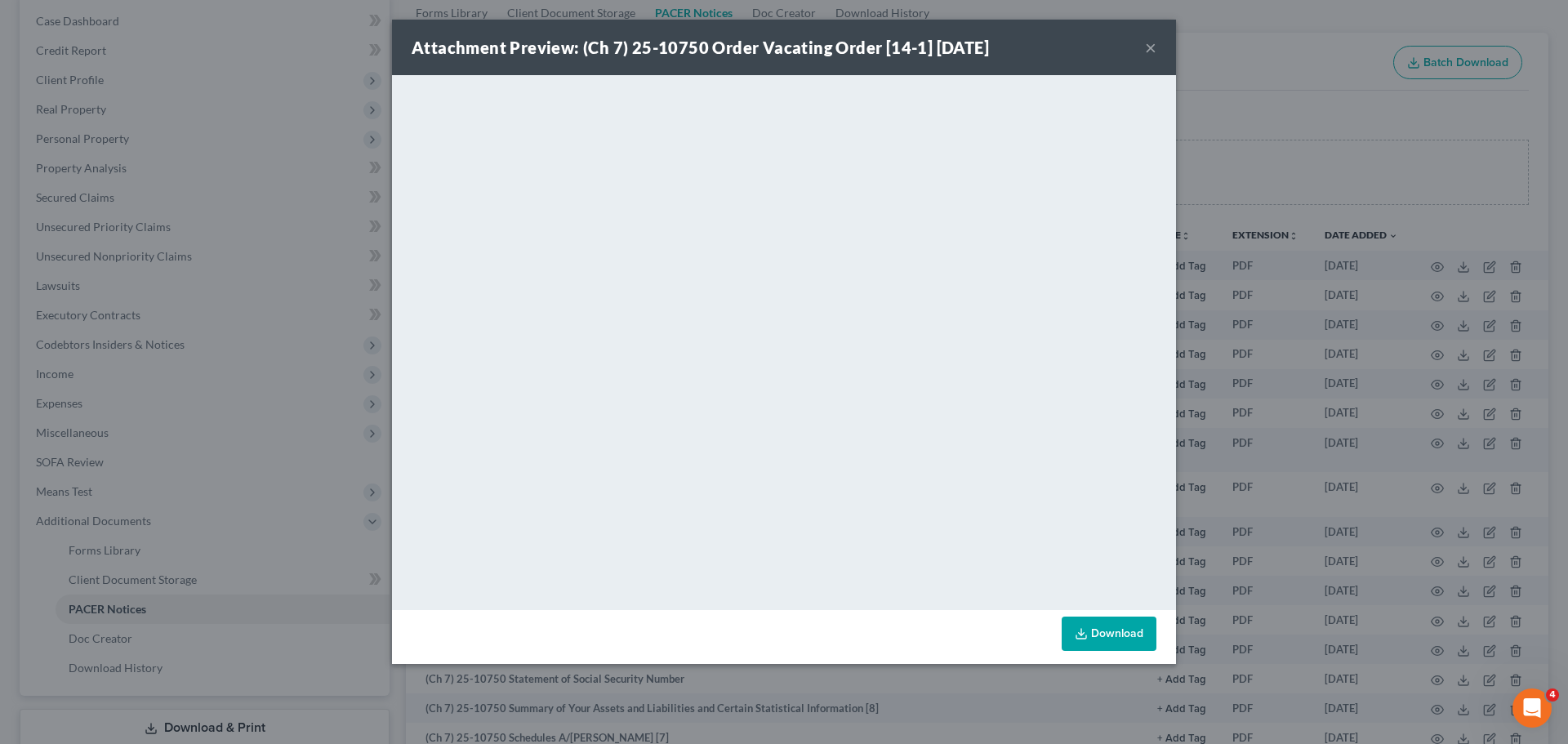
click at [1147, 51] on button "×" at bounding box center [1151, 47] width 12 height 20
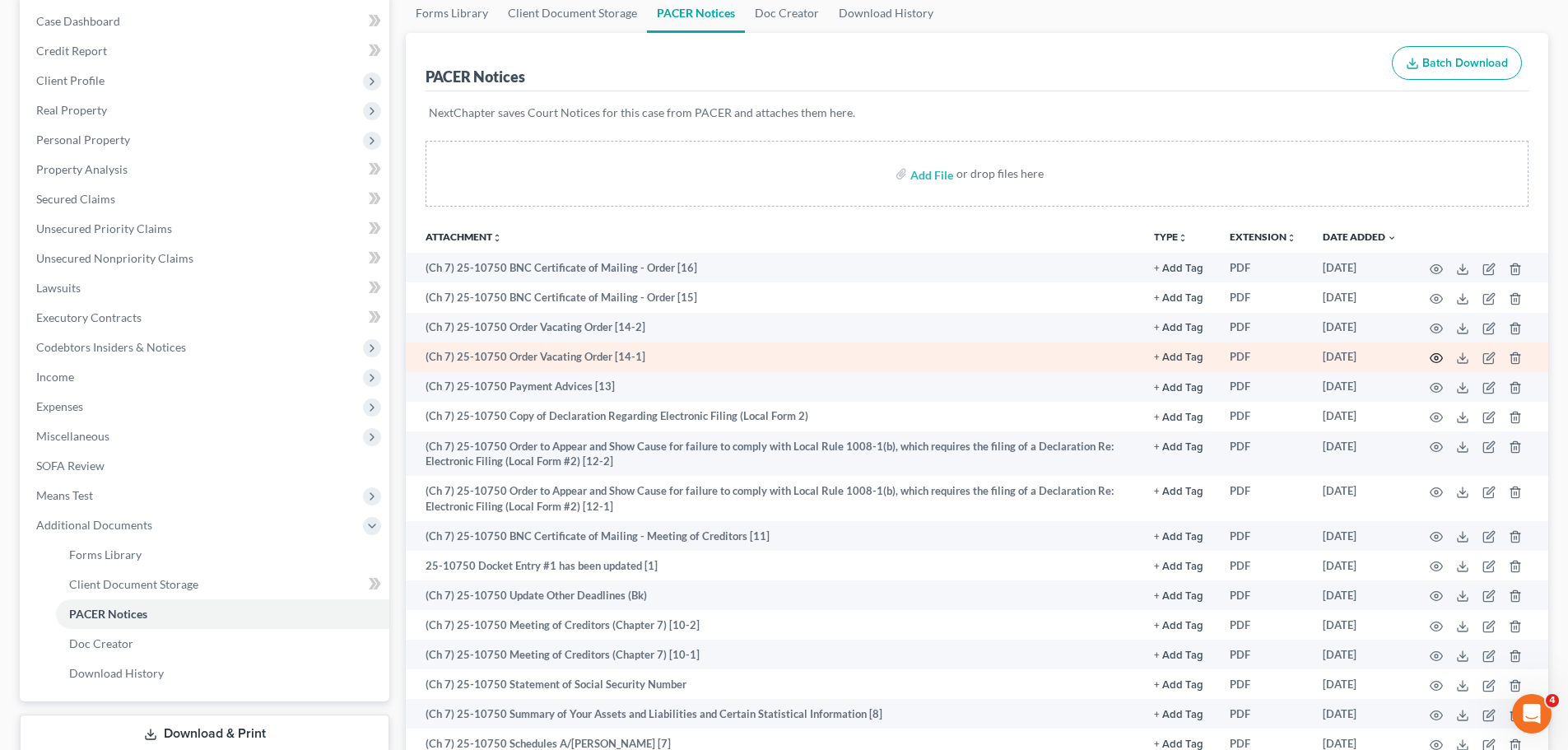
click at [1440, 357] on icon "button" at bounding box center [1436, 357] width 13 height 13
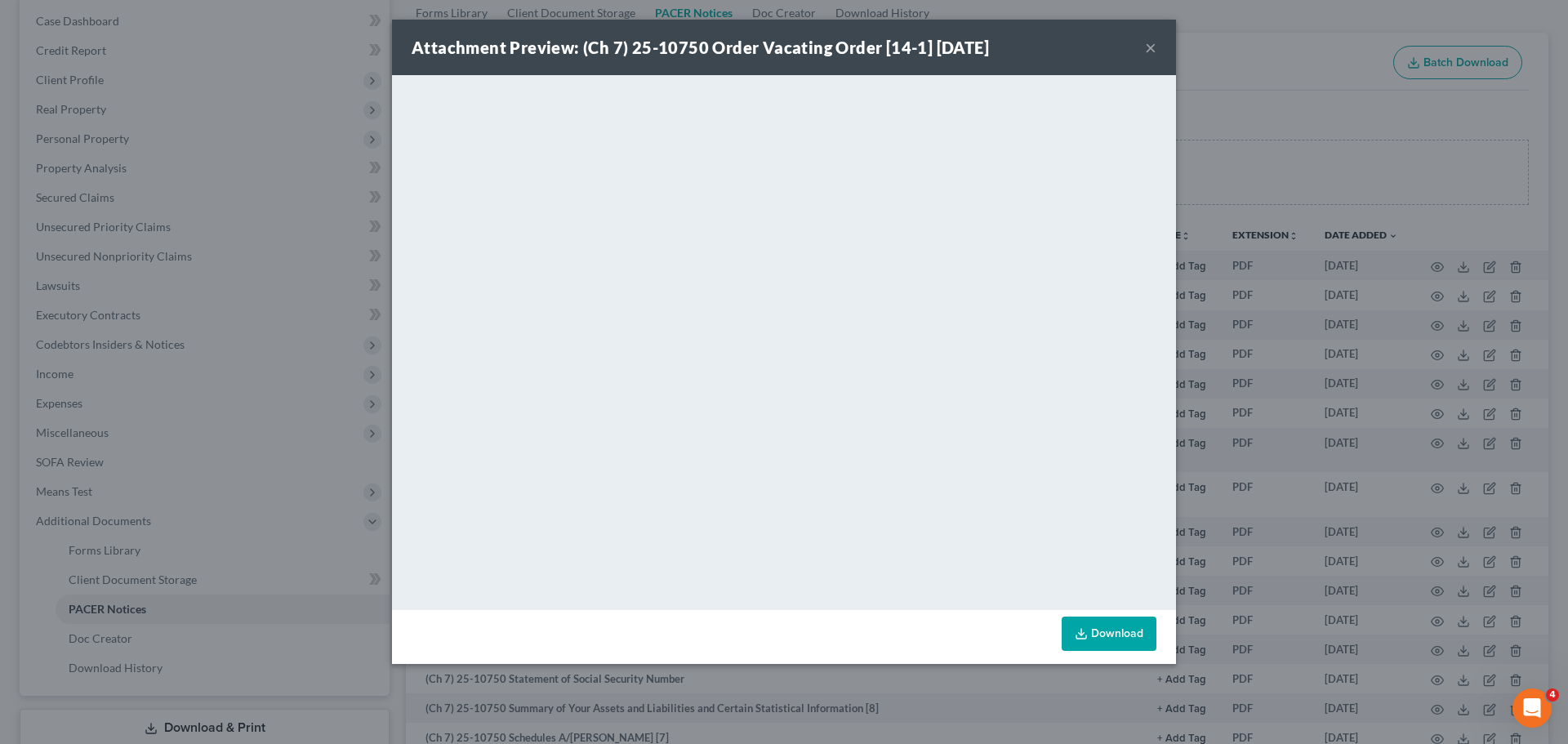
click at [1151, 53] on button "×" at bounding box center [1151, 47] width 12 height 20
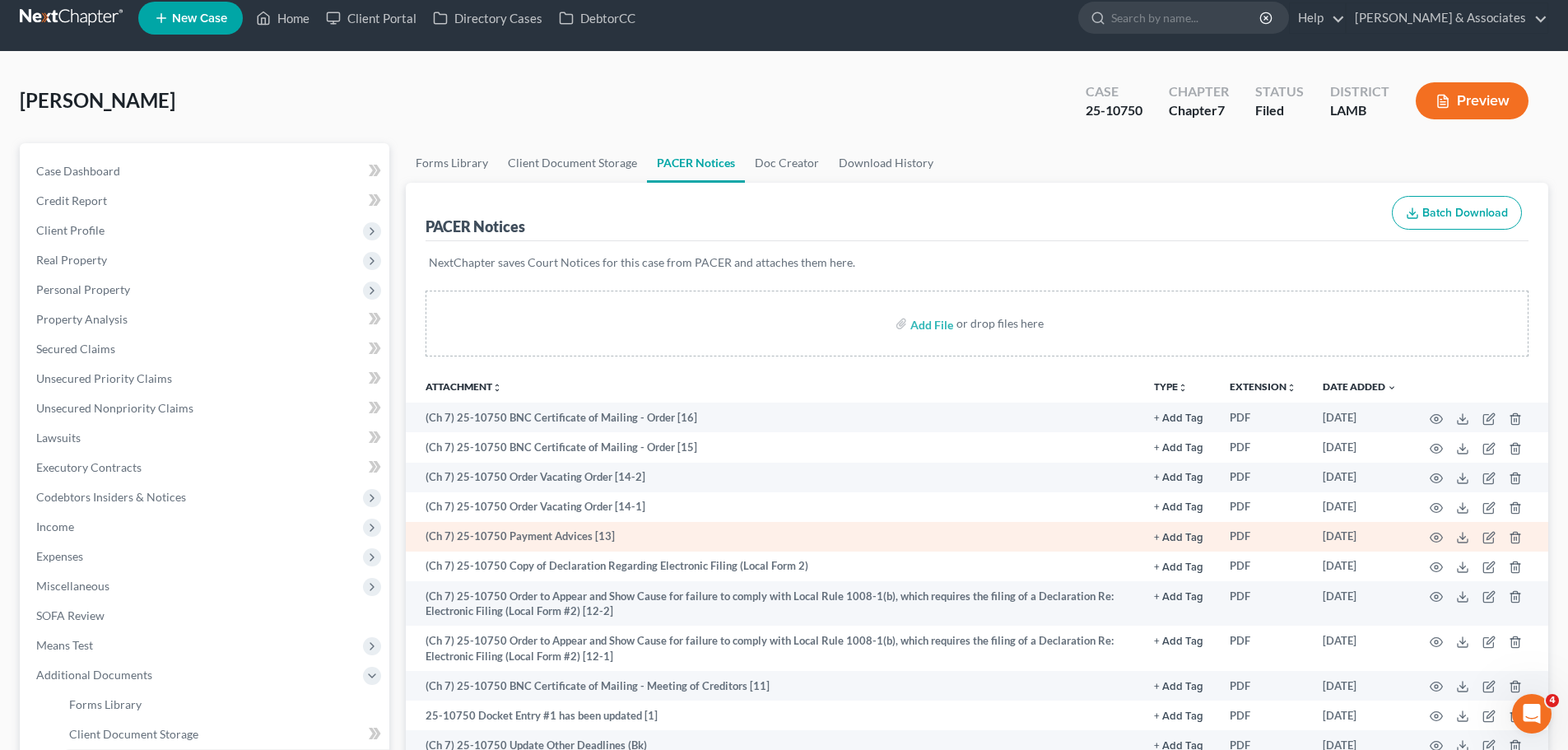
scroll to position [0, 0]
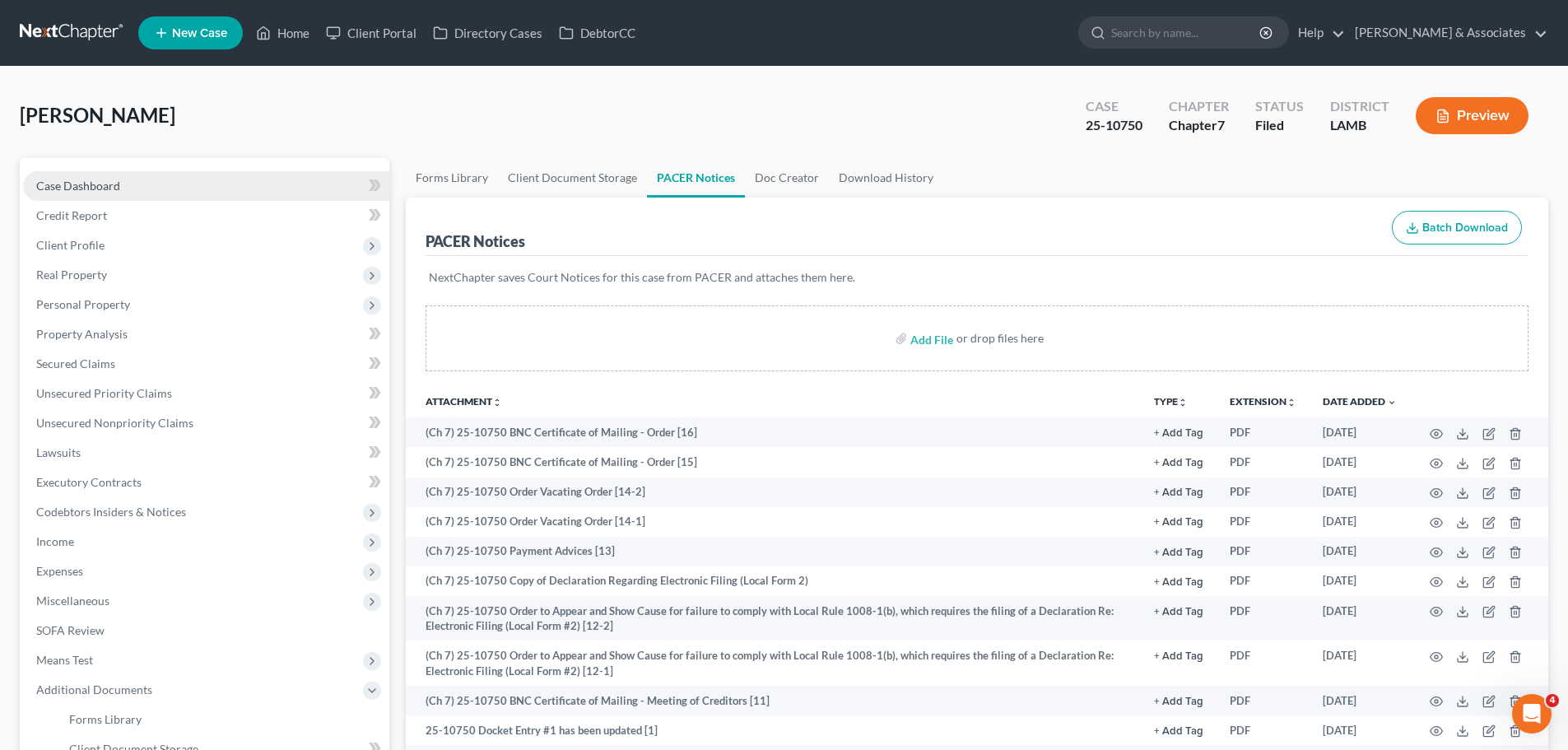
click at [60, 187] on span "Case Dashboard" at bounding box center [78, 186] width 84 height 14
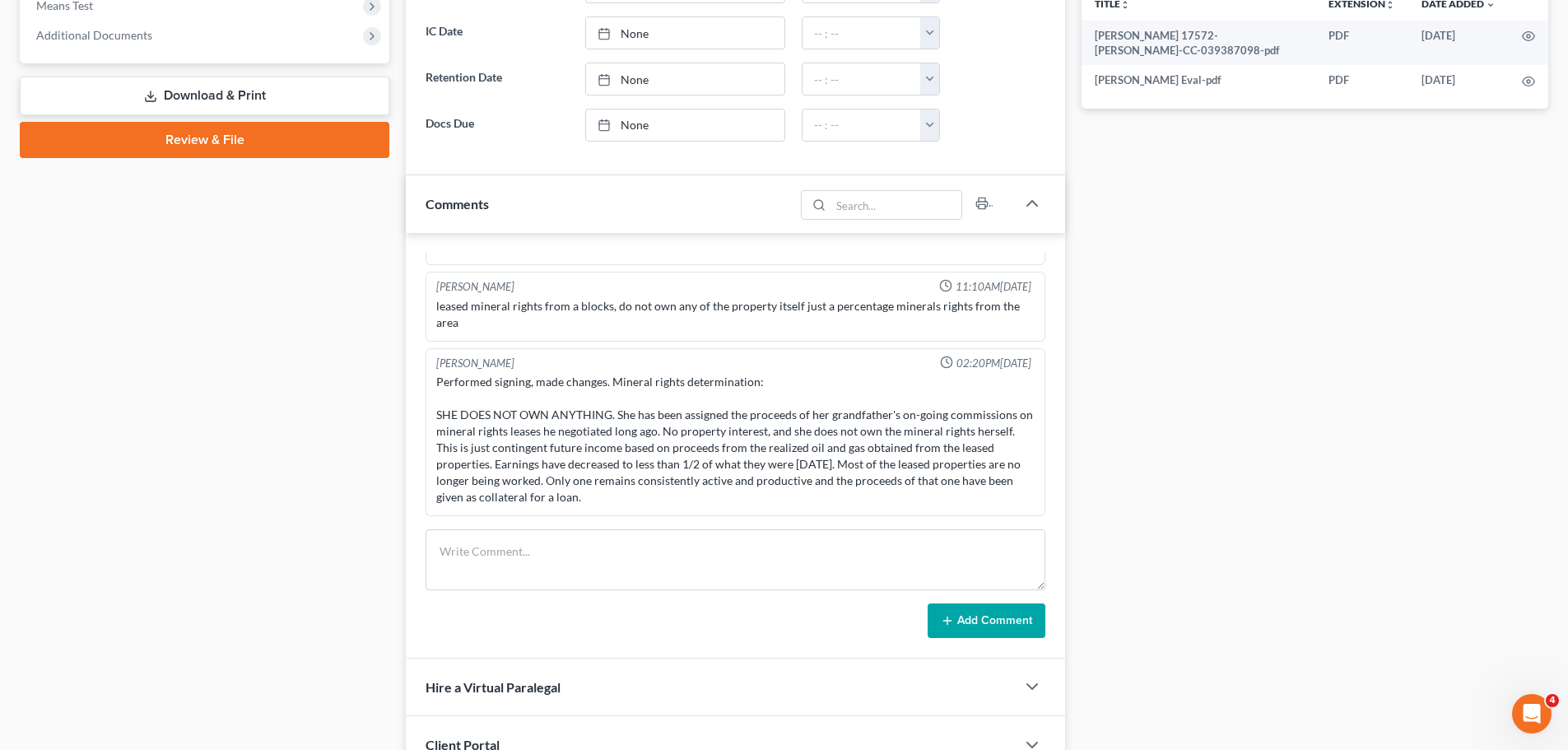
scroll to position [658, 0]
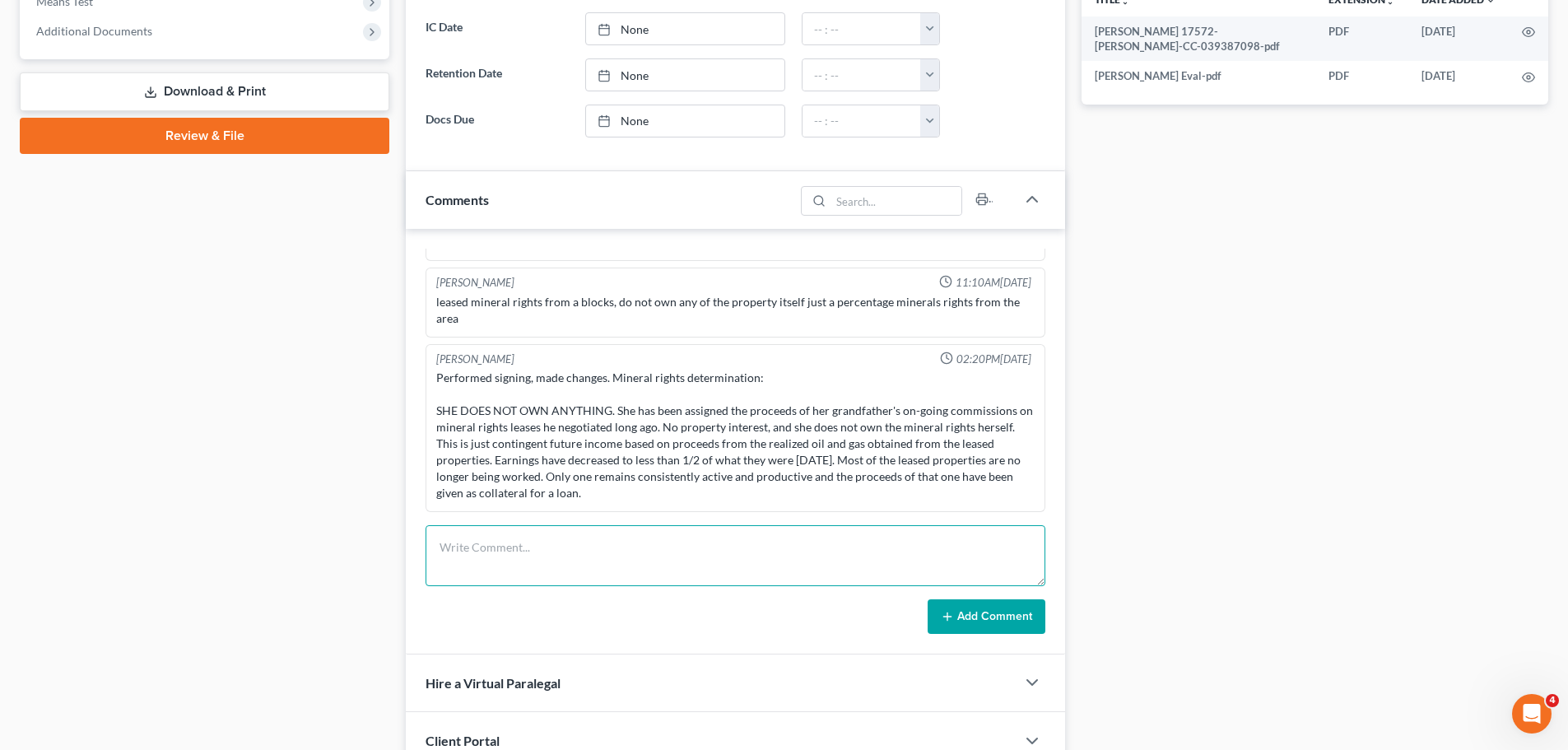
click at [598, 572] on textarea at bounding box center [735, 556] width 620 height 61
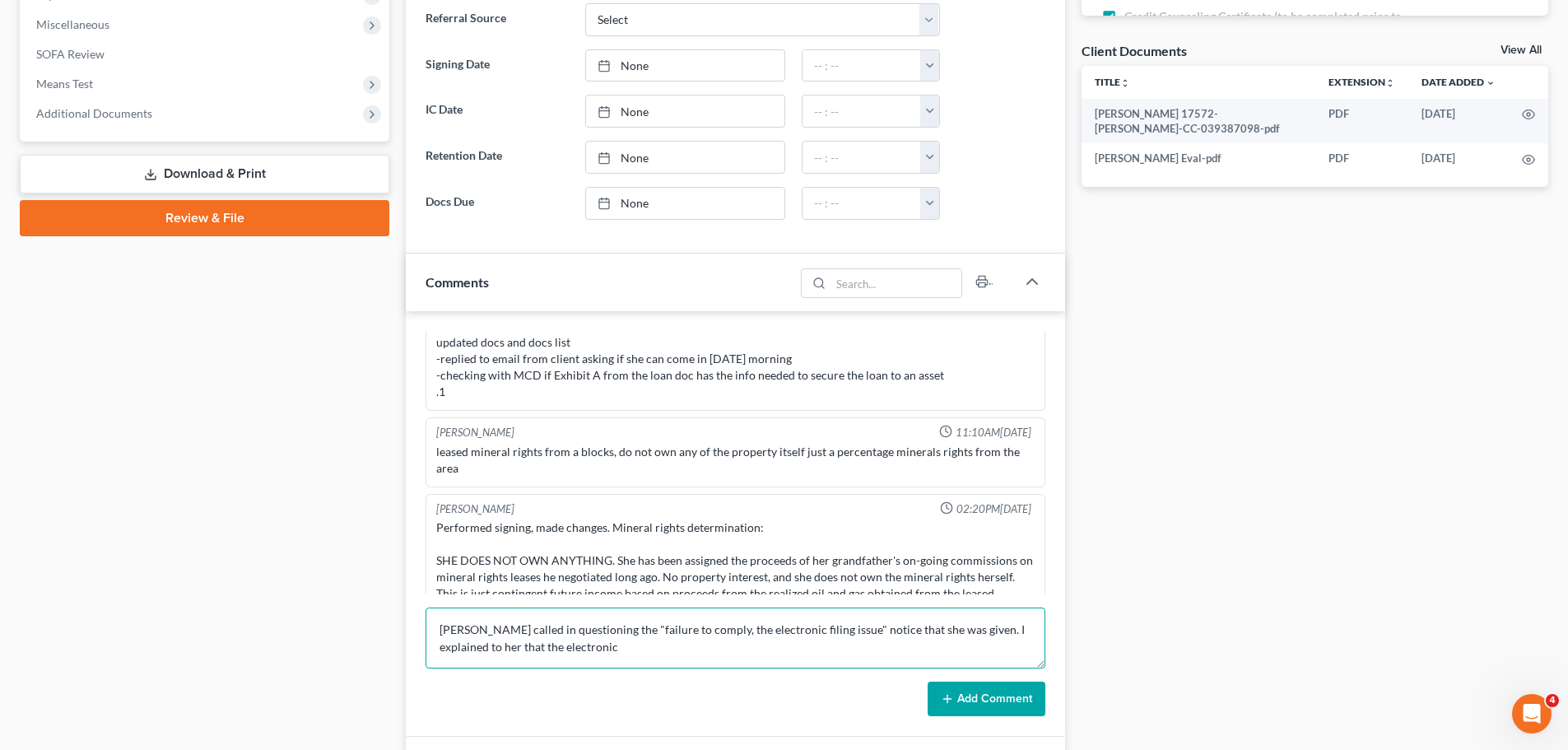
scroll to position [2394, 0]
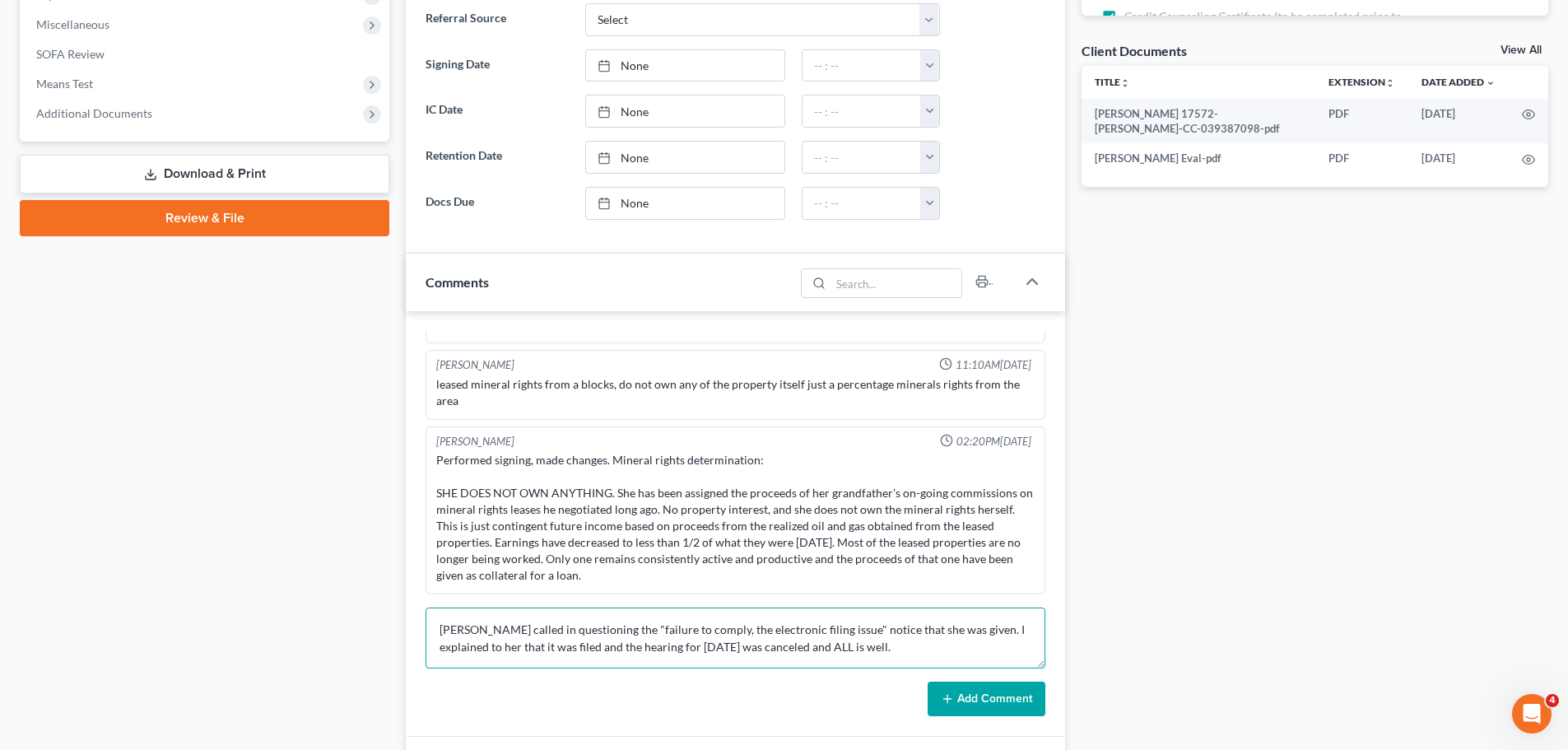
type textarea "[PERSON_NAME] called in questioning the "failure to comply, the electronic fili…"
click at [999, 688] on button "Add Comment" at bounding box center [987, 699] width 118 height 34
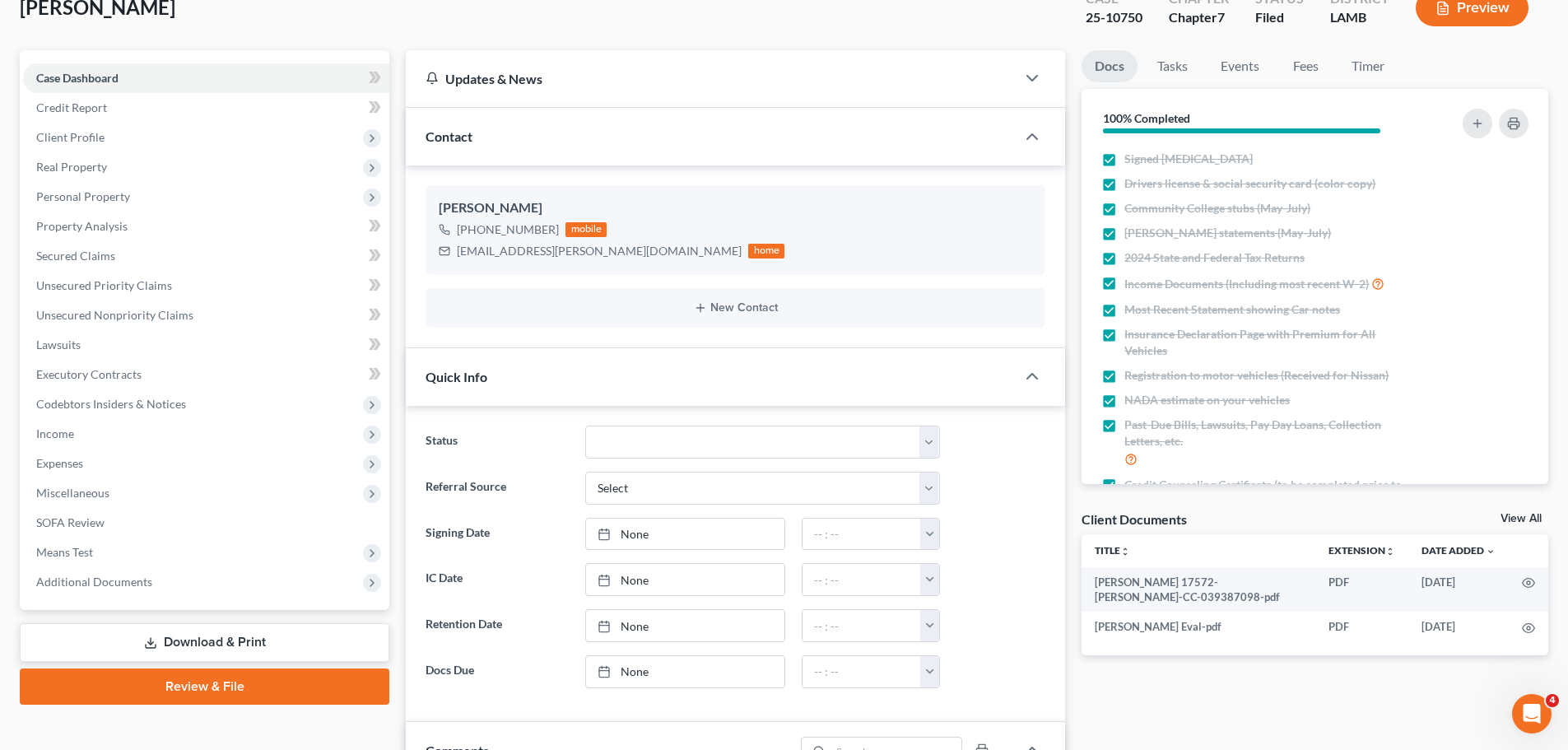
scroll to position [0, 0]
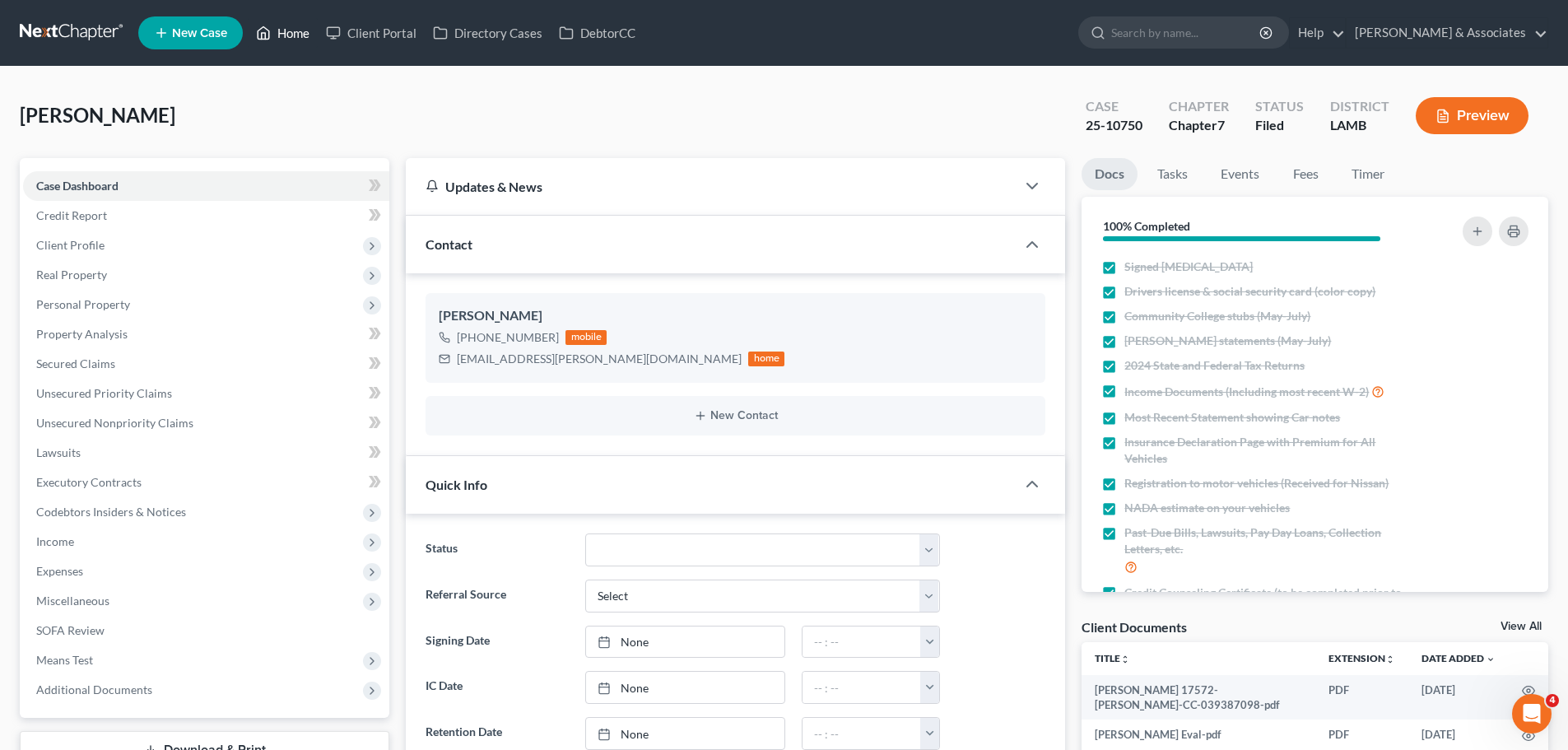
click at [288, 29] on link "Home" at bounding box center [282, 32] width 70 height 30
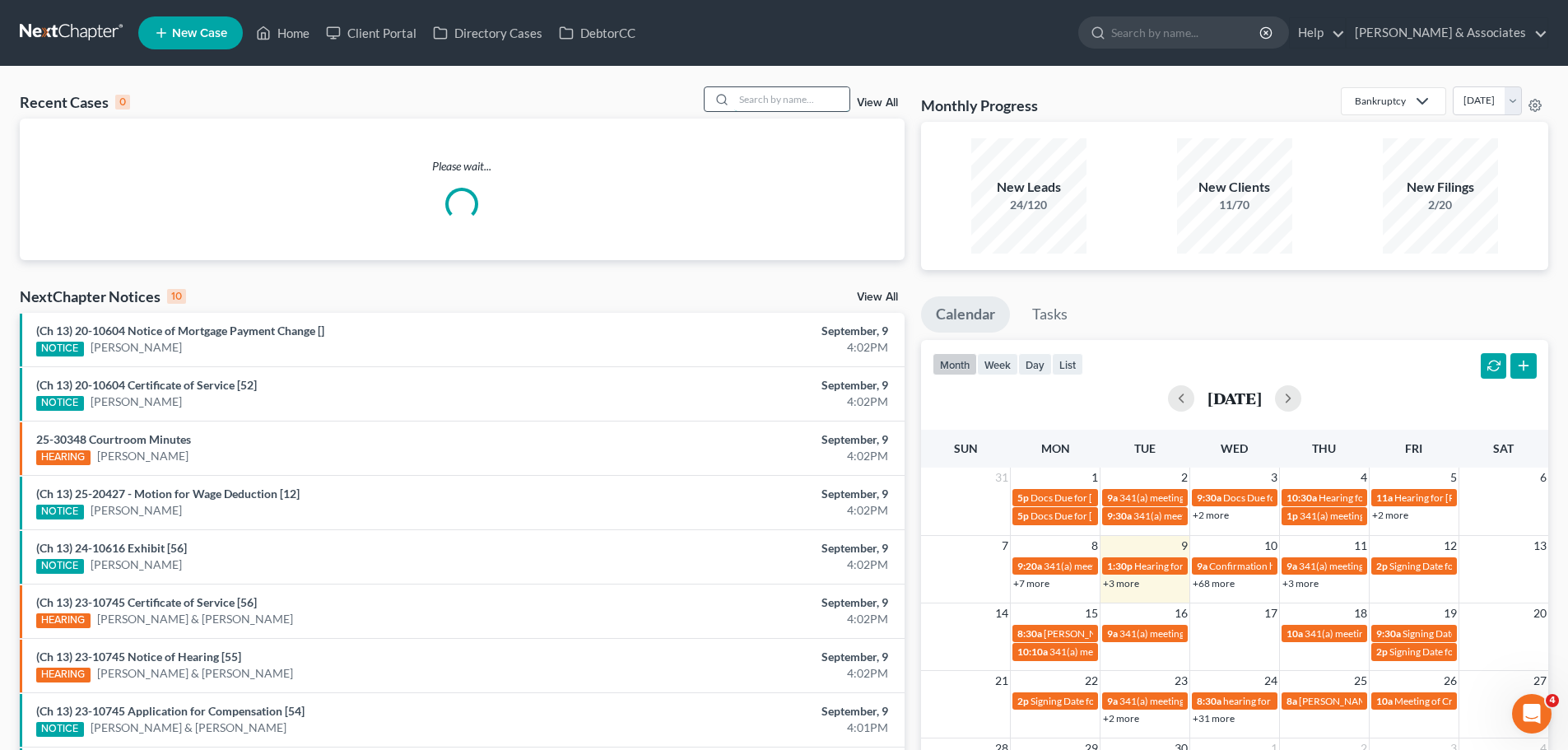
click at [814, 101] on input "search" at bounding box center [791, 99] width 115 height 24
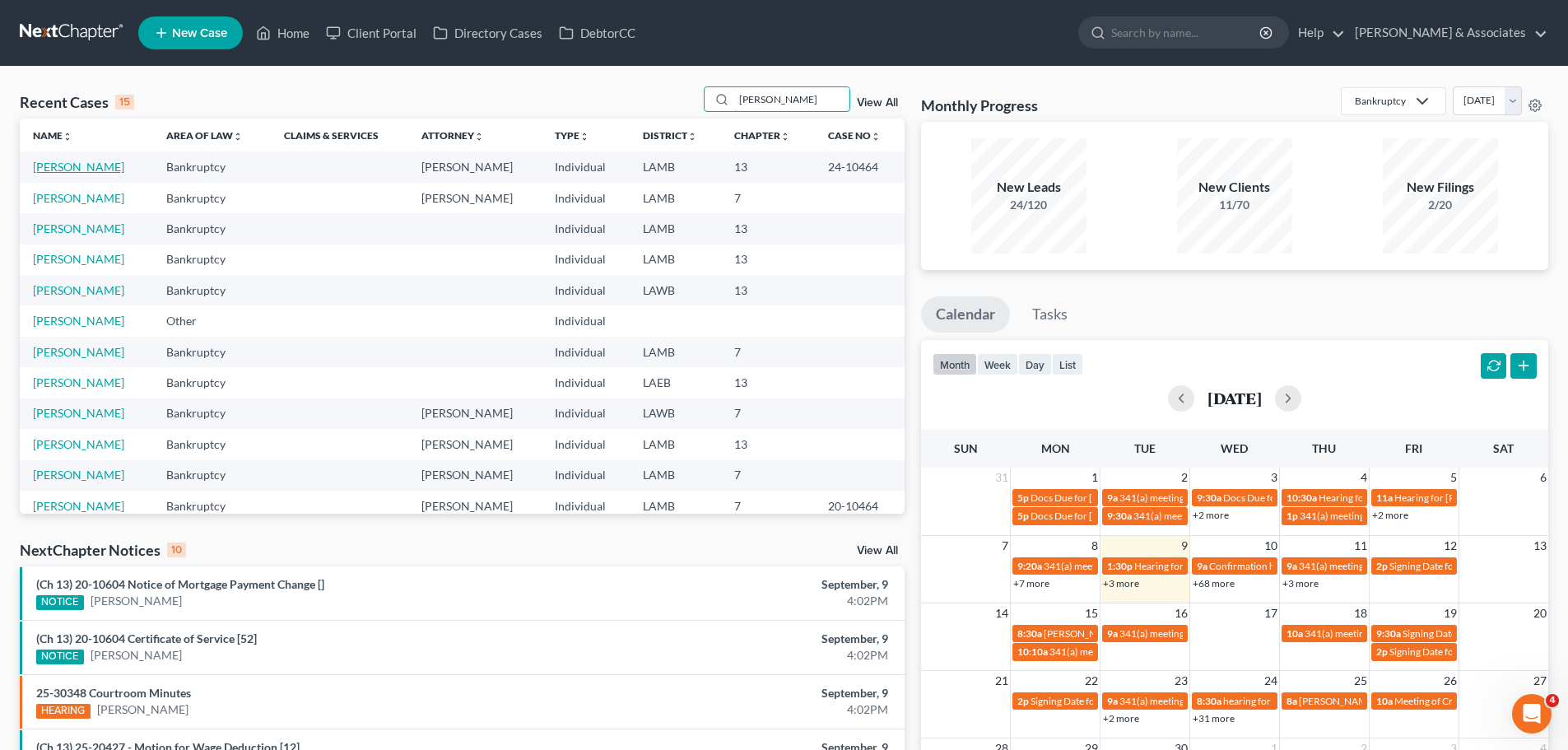
type input "[PERSON_NAME]"
click at [89, 169] on link "[PERSON_NAME]" at bounding box center [78, 166] width 92 height 14
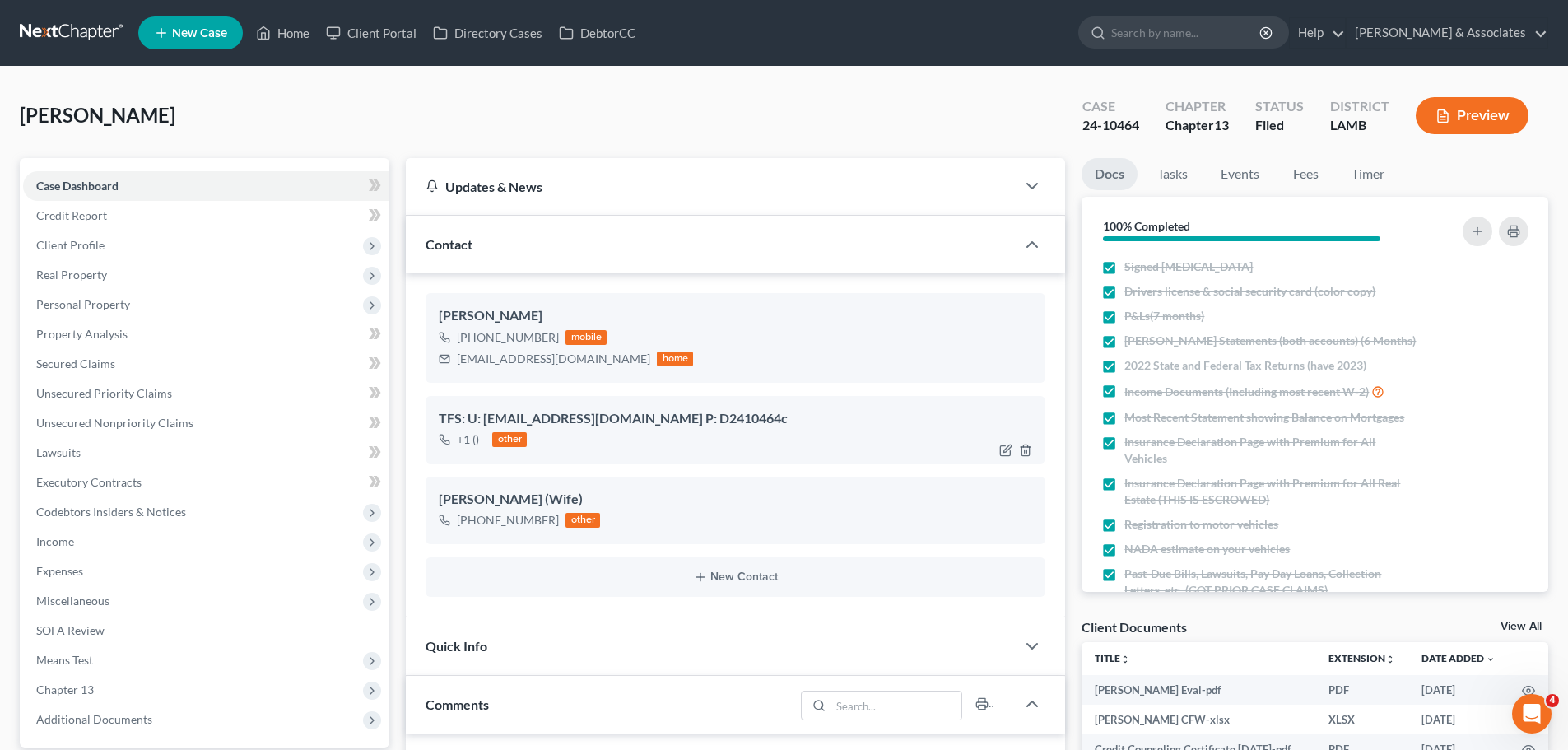
scroll to position [4063, 0]
drag, startPoint x: 458, startPoint y: 361, endPoint x: 572, endPoint y: 352, distance: 114.4
click at [572, 352] on div "[EMAIL_ADDRESS][DOMAIN_NAME] home" at bounding box center [566, 359] width 254 height 22
copy div "[EMAIL_ADDRESS][DOMAIN_NAME]"
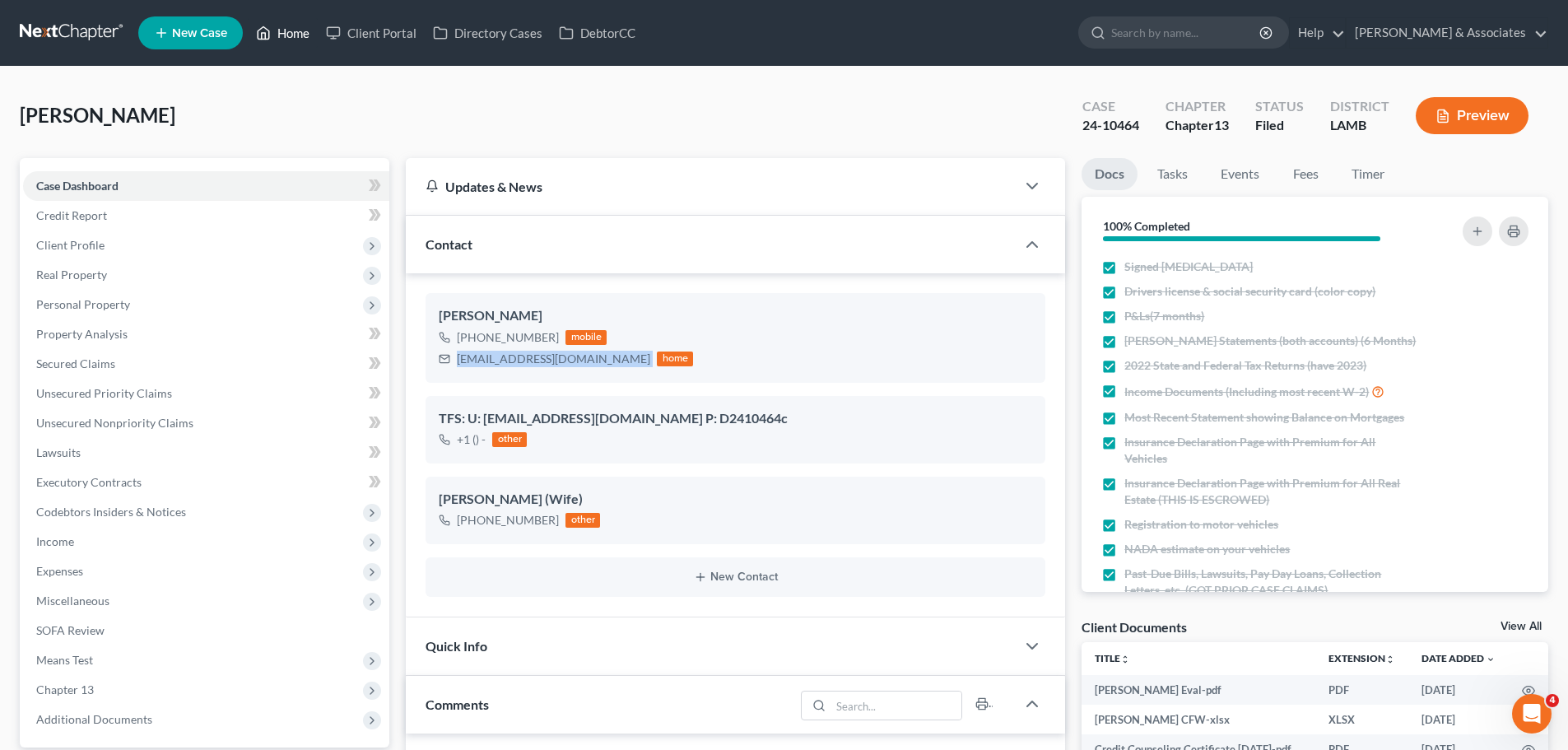
click at [297, 28] on link "Home" at bounding box center [282, 32] width 70 height 30
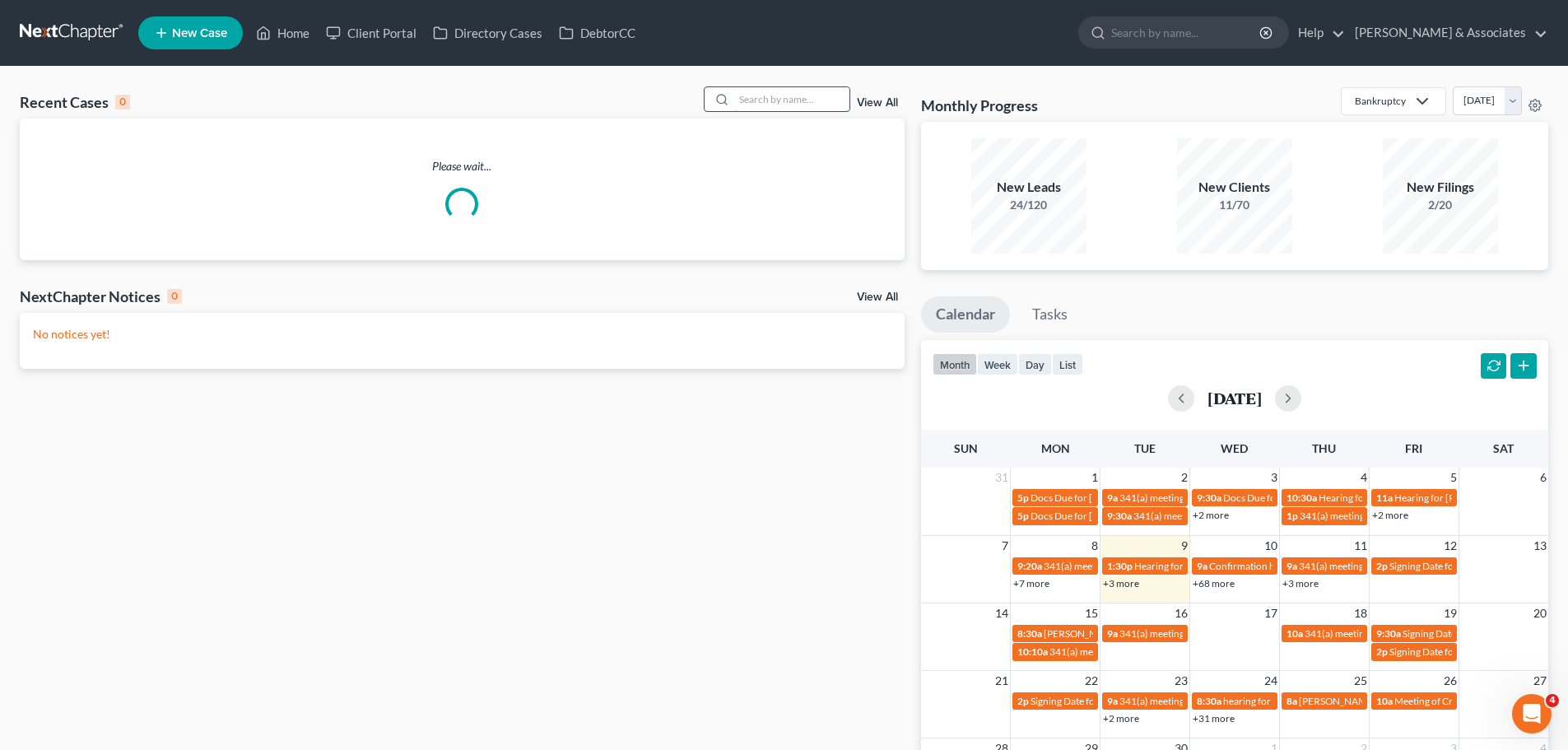
click at [778, 95] on input "search" at bounding box center [791, 99] width 115 height 24
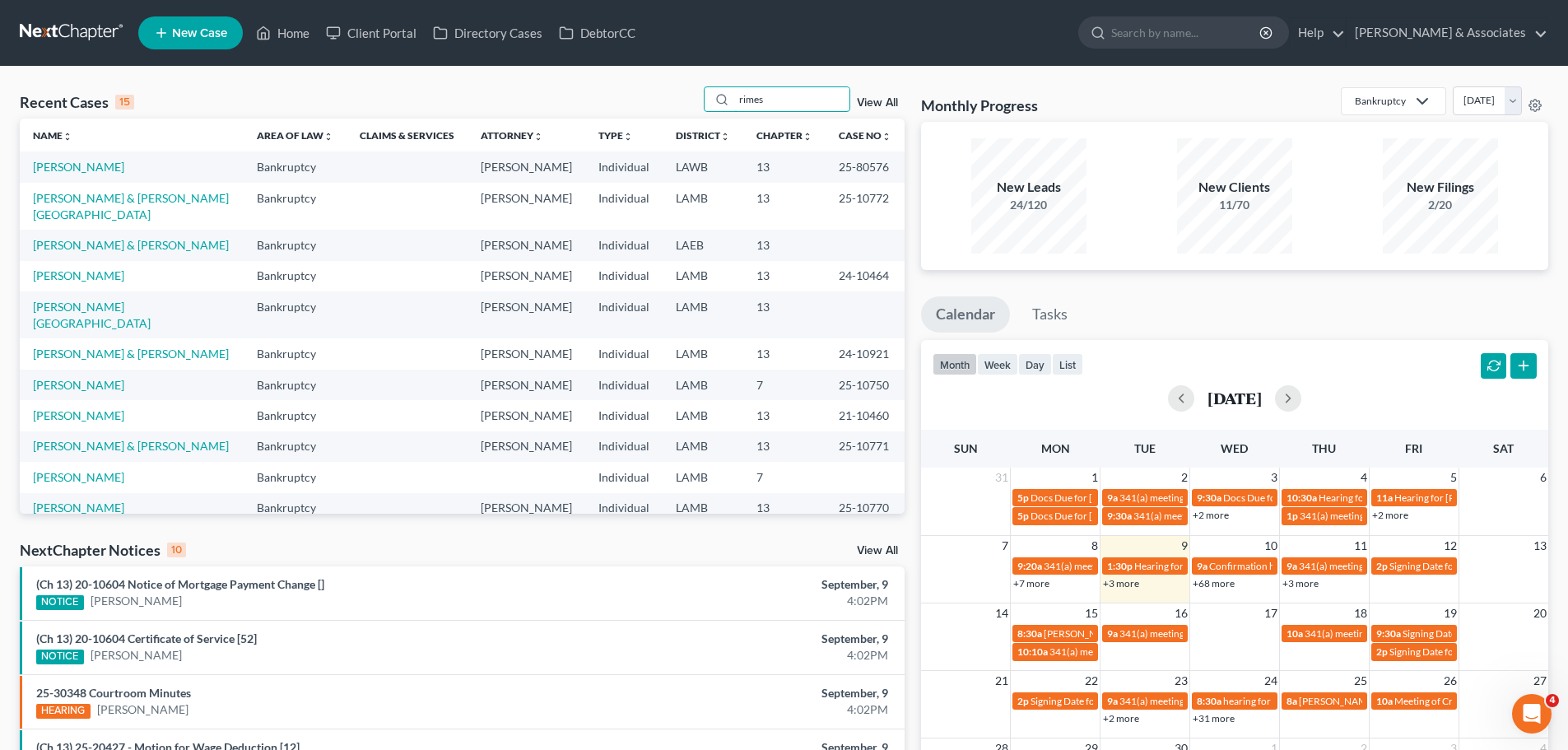
type input "rimes"
